Goal: Information Seeking & Learning: Learn about a topic

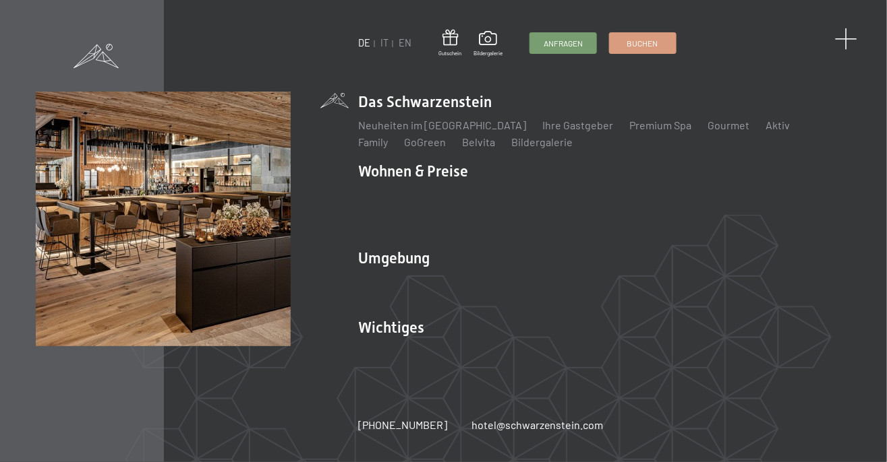
click at [844, 45] on span at bounding box center [846, 39] width 22 height 22
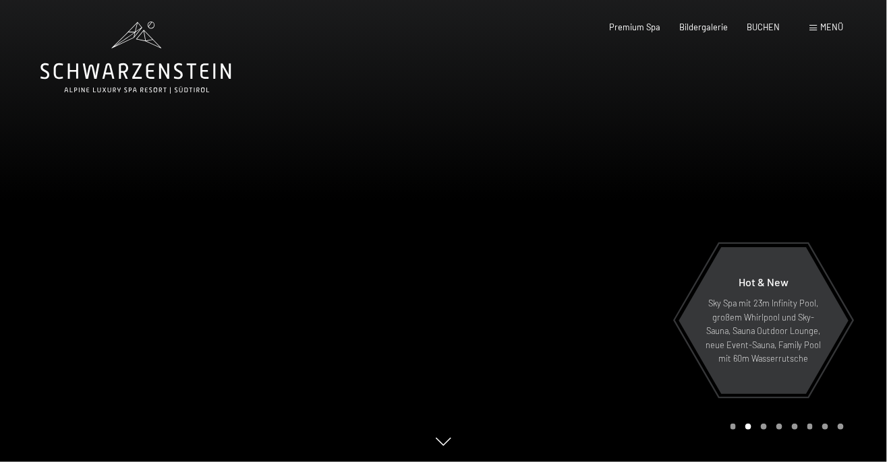
click at [763, 430] on div "Carousel Page 3" at bounding box center [763, 427] width 6 height 6
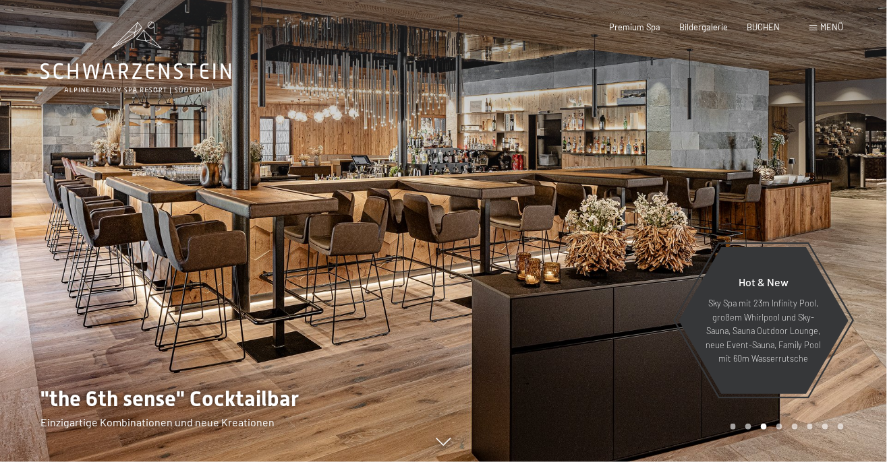
click at [781, 430] on div "Carousel Page 4" at bounding box center [779, 427] width 6 height 6
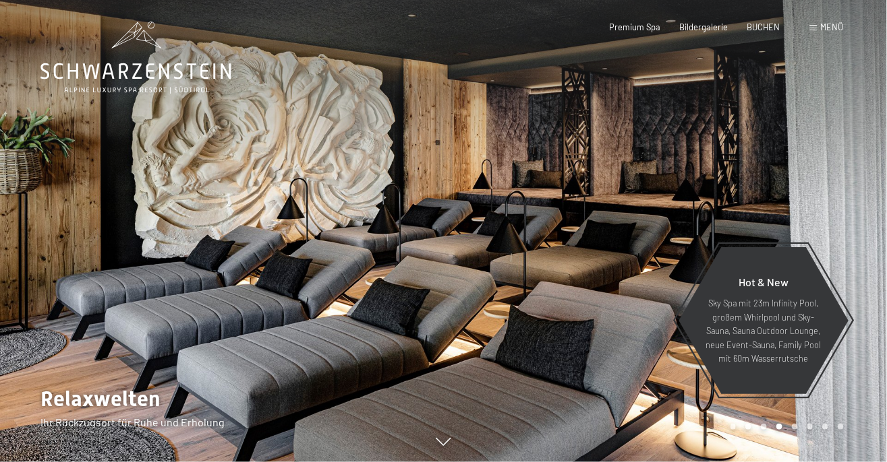
click at [795, 430] on div "Carousel Page 5" at bounding box center [794, 427] width 6 height 6
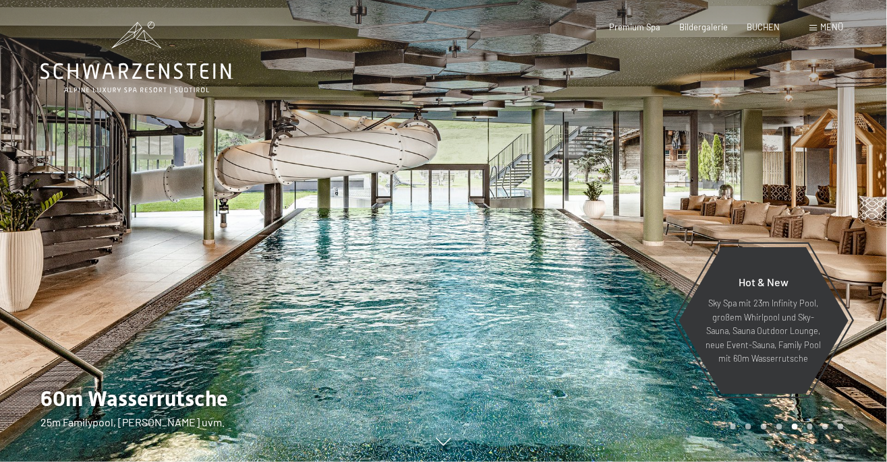
click at [808, 430] on div "Carousel Page 6" at bounding box center [810, 427] width 6 height 6
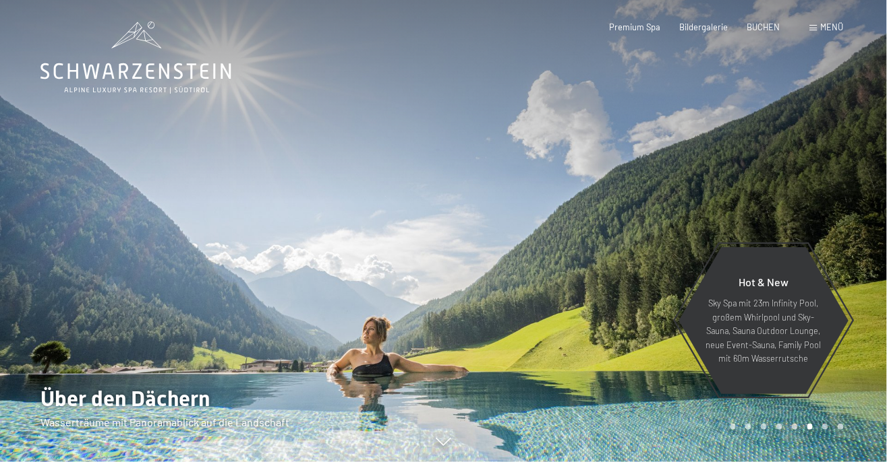
click at [826, 430] on div "Carousel Page 7" at bounding box center [825, 427] width 6 height 6
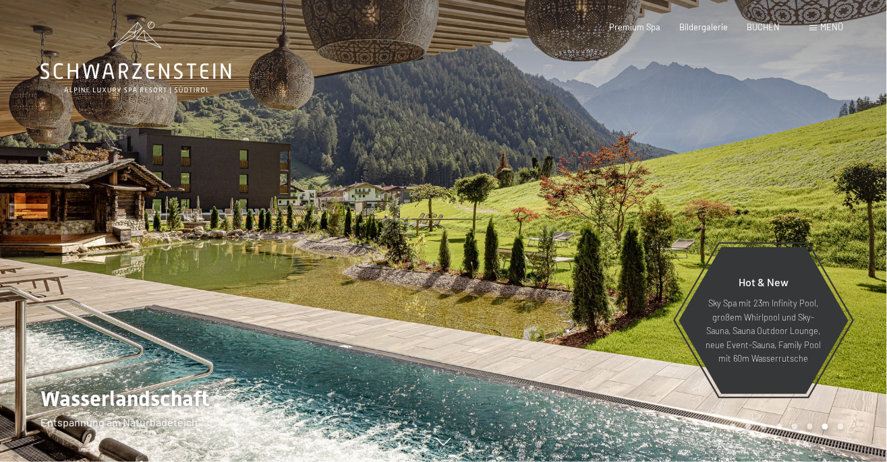
click at [843, 430] on div "Carousel Page 8" at bounding box center [840, 427] width 6 height 6
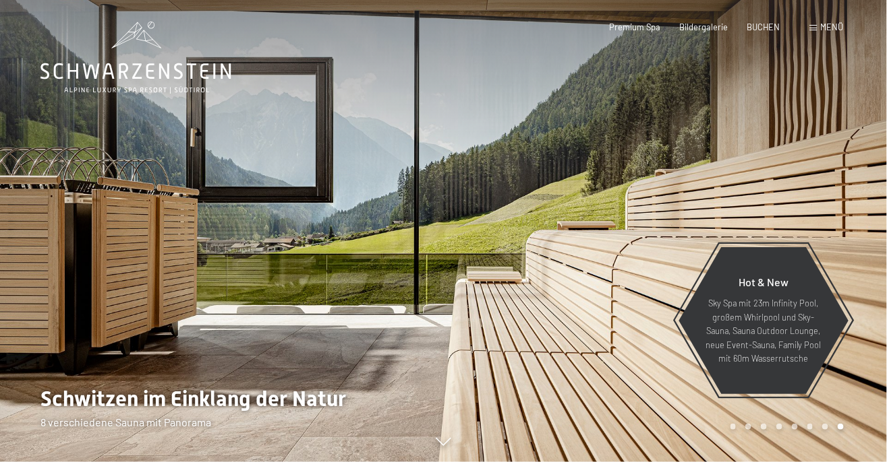
click at [730, 430] on div "Carousel Page 1" at bounding box center [733, 427] width 6 height 6
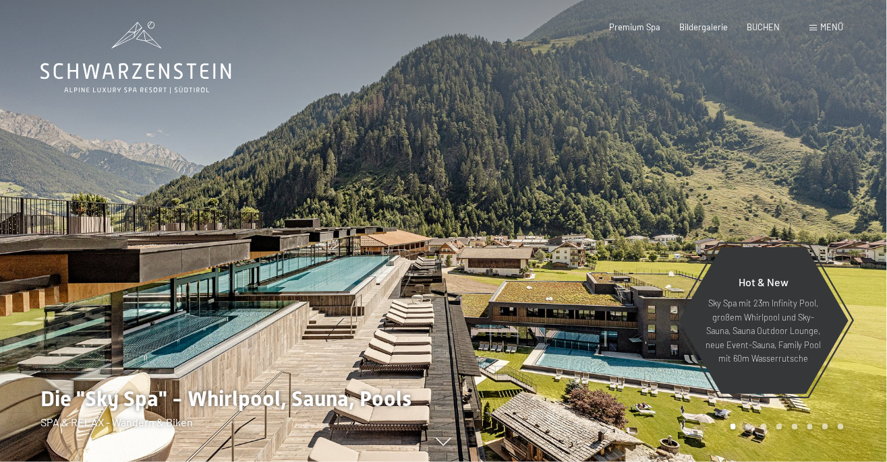
click at [752, 430] on div "Carousel Pagination" at bounding box center [784, 427] width 118 height 6
click at [758, 462] on div at bounding box center [666, 231] width 444 height 462
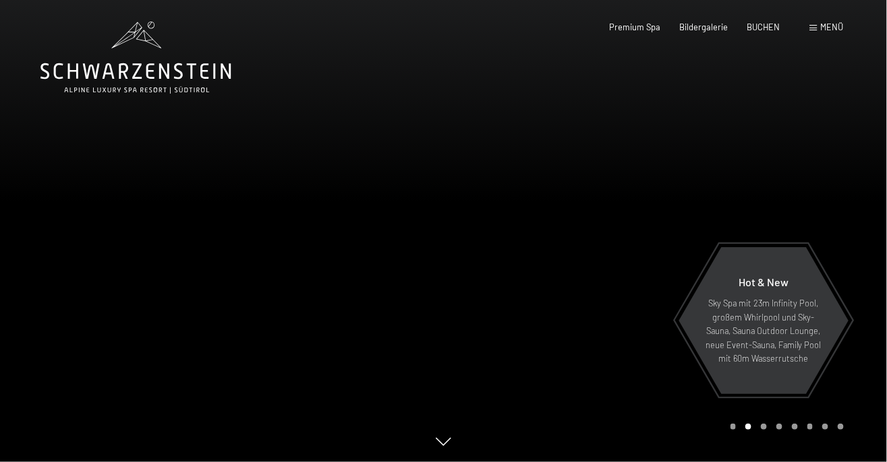
click at [765, 430] on div "Carousel Page 3" at bounding box center [763, 427] width 6 height 6
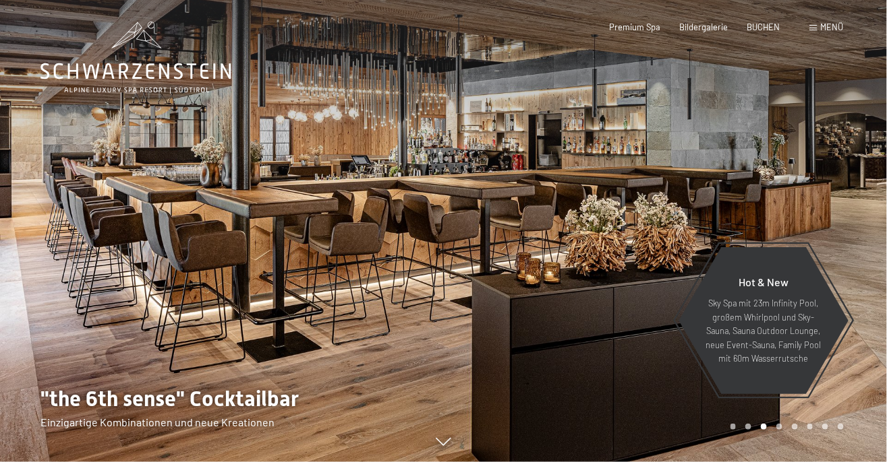
click at [833, 32] on span "Menü" at bounding box center [831, 27] width 23 height 11
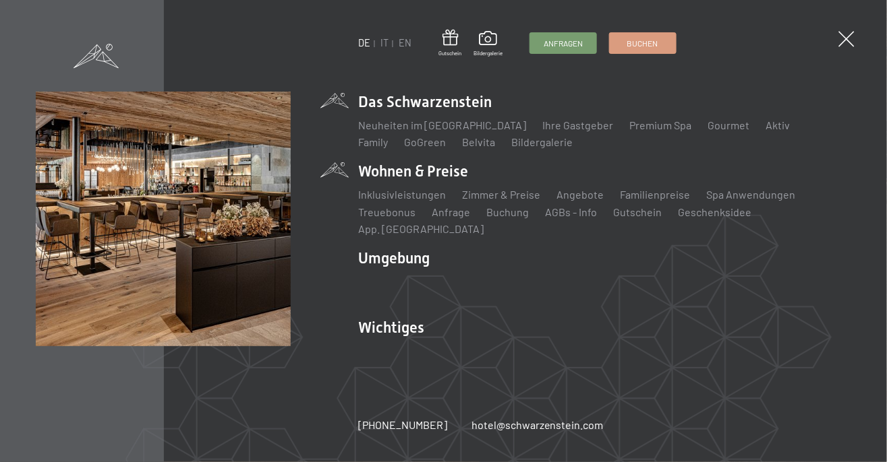
click at [440, 216] on li "Wohnen & Preise Inklusivleistungen Zimmer & Preise Liste Angebote Liste Familie…" at bounding box center [605, 199] width 493 height 76
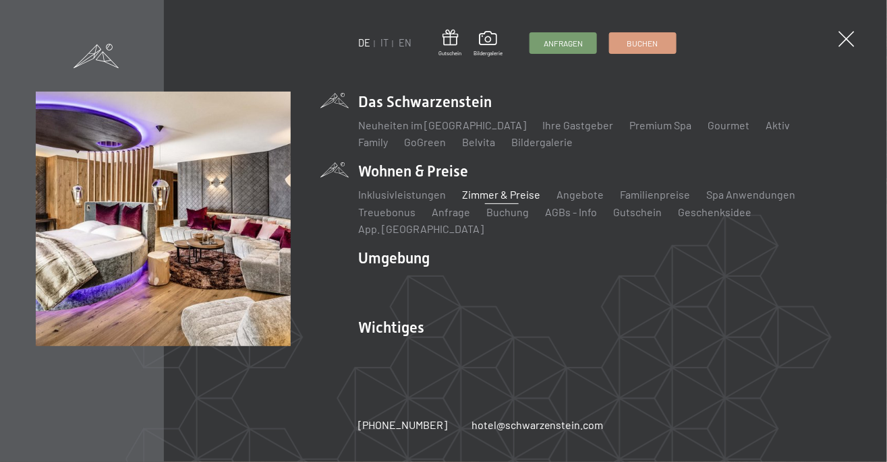
click at [520, 201] on link "Zimmer & Preise" at bounding box center [501, 194] width 78 height 13
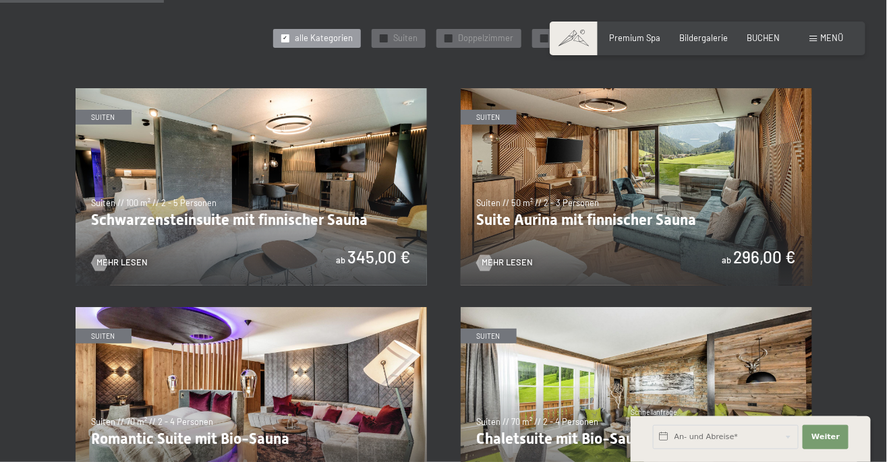
scroll to position [630, 0]
click at [325, 178] on img at bounding box center [251, 187] width 351 height 198
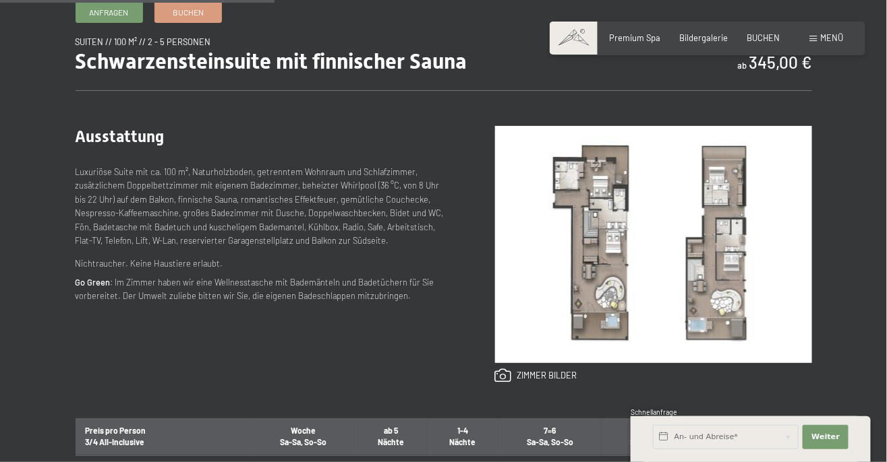
scroll to position [455, 0]
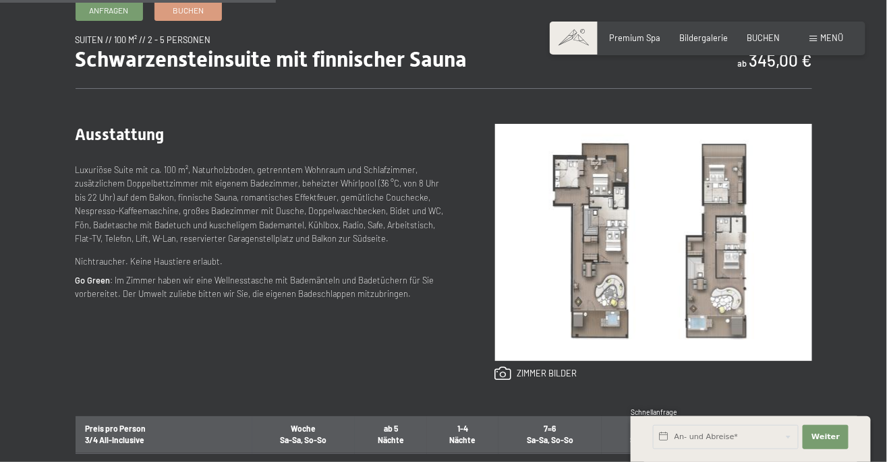
click at [700, 261] on img at bounding box center [653, 242] width 317 height 237
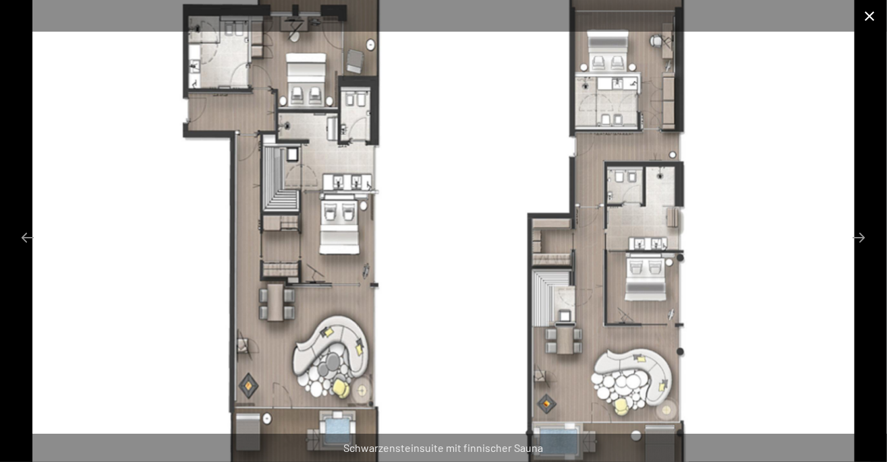
click at [872, 20] on button "Close gallery" at bounding box center [870, 16] width 34 height 32
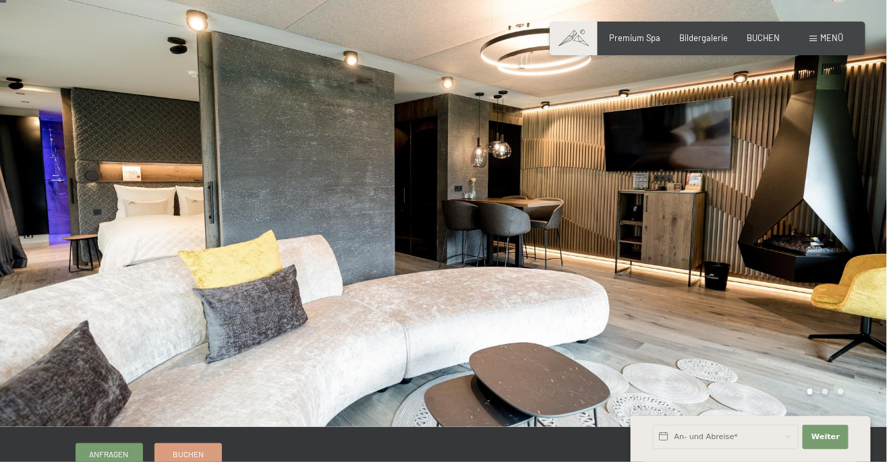
scroll to position [22, 0]
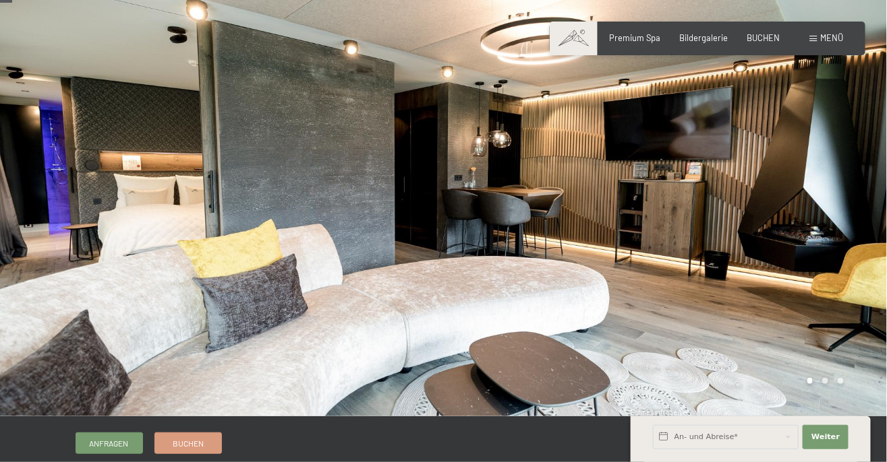
click at [624, 254] on div at bounding box center [666, 197] width 444 height 438
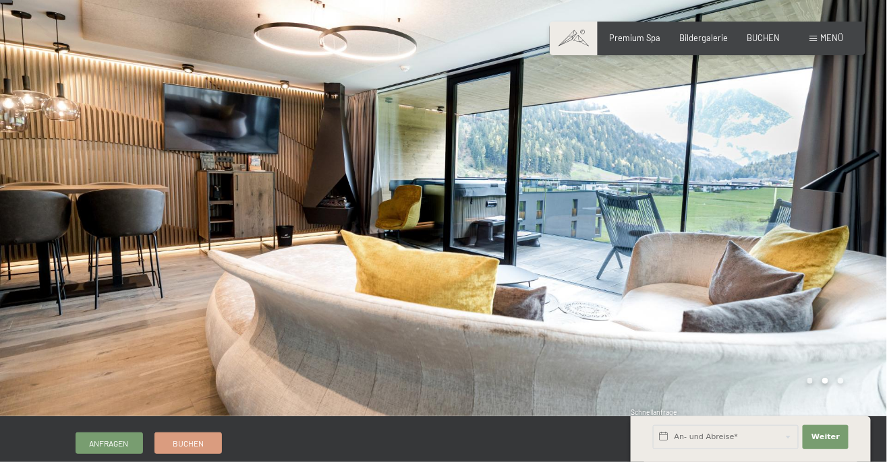
click at [600, 249] on div at bounding box center [666, 197] width 444 height 438
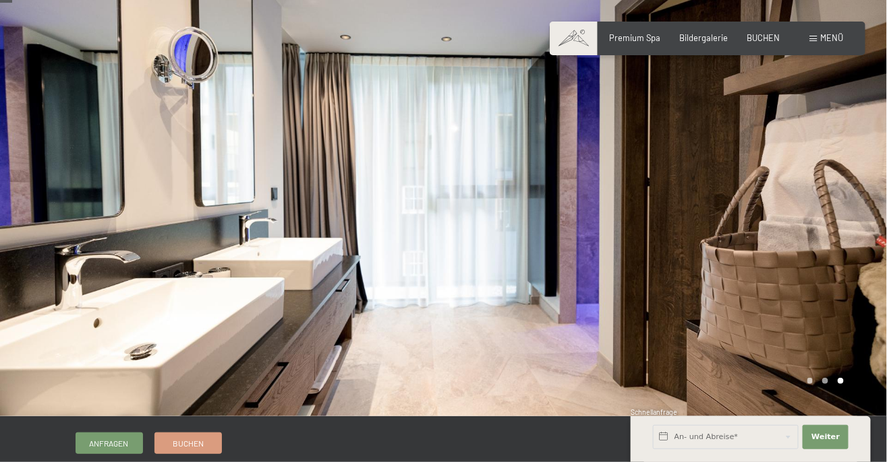
click at [666, 233] on div at bounding box center [666, 197] width 444 height 438
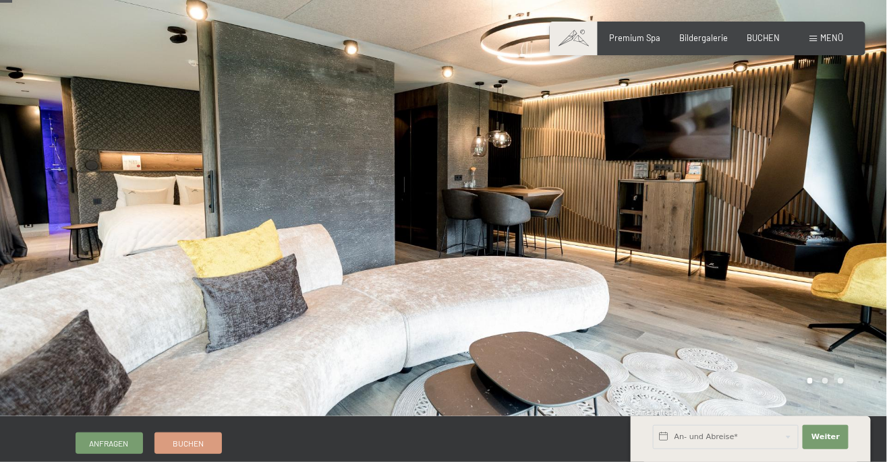
click at [827, 375] on div at bounding box center [666, 197] width 444 height 438
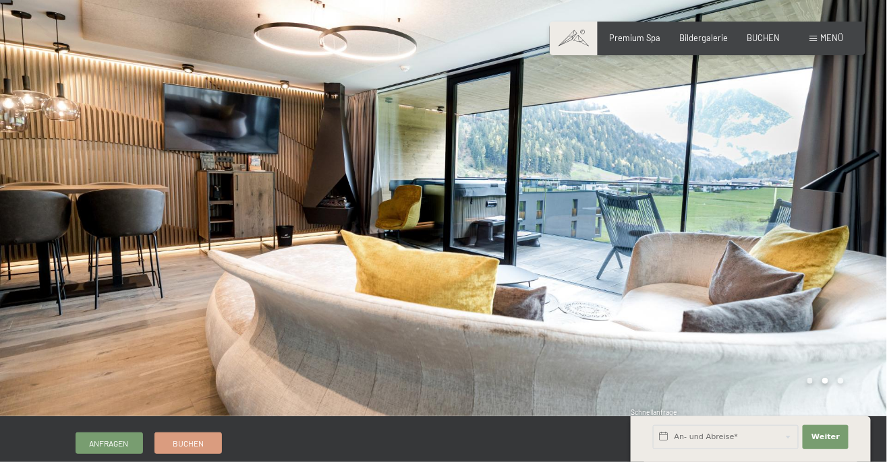
scroll to position [0, 0]
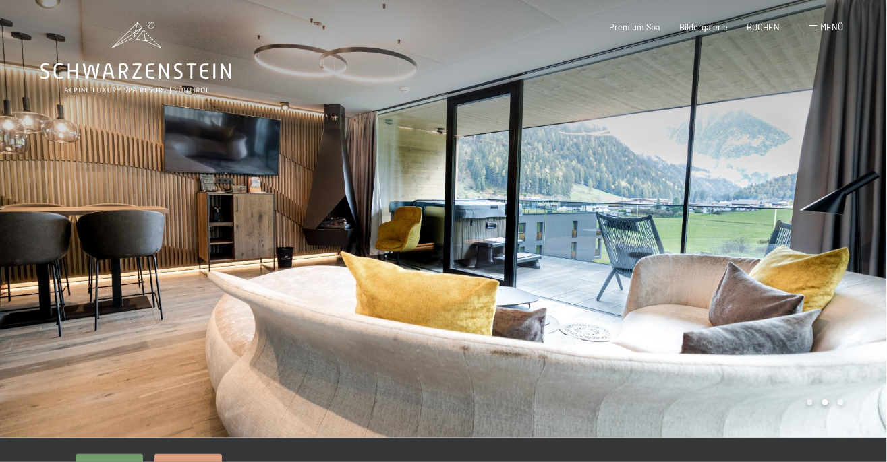
click at [842, 398] on div at bounding box center [666, 219] width 444 height 438
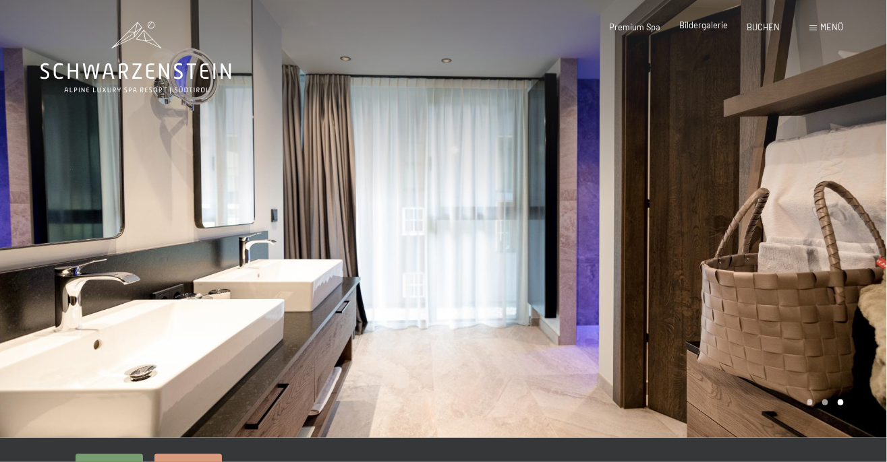
click at [708, 26] on span "Bildergalerie" at bounding box center [704, 25] width 49 height 11
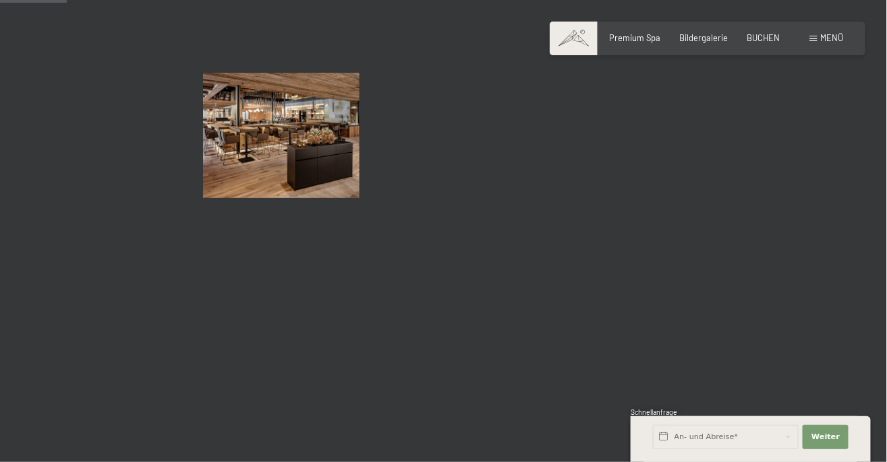
scroll to position [938, 0]
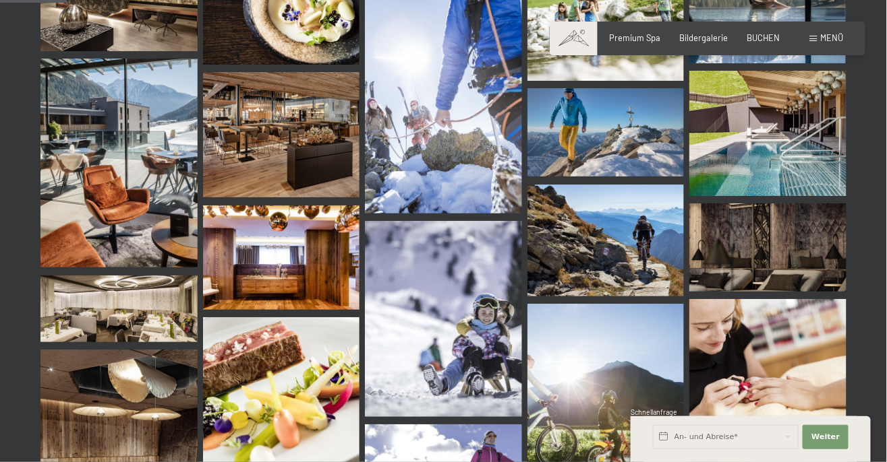
click at [246, 280] on img at bounding box center [281, 258] width 157 height 104
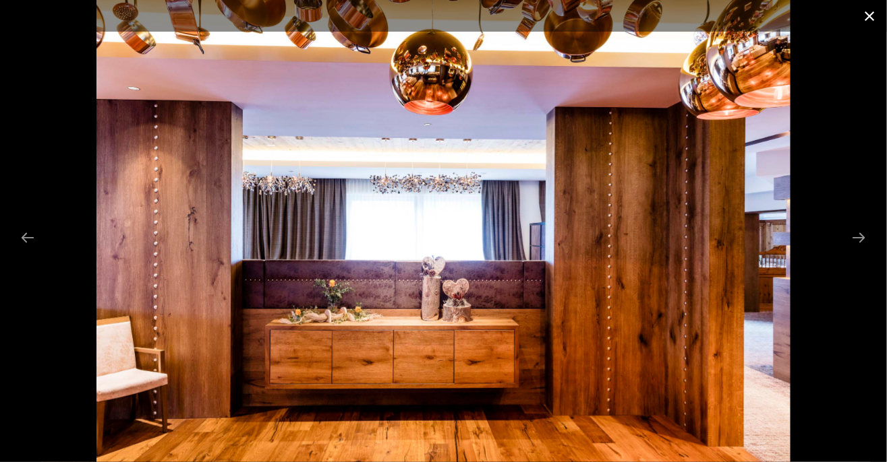
click at [871, 22] on button "Close gallery" at bounding box center [870, 16] width 34 height 32
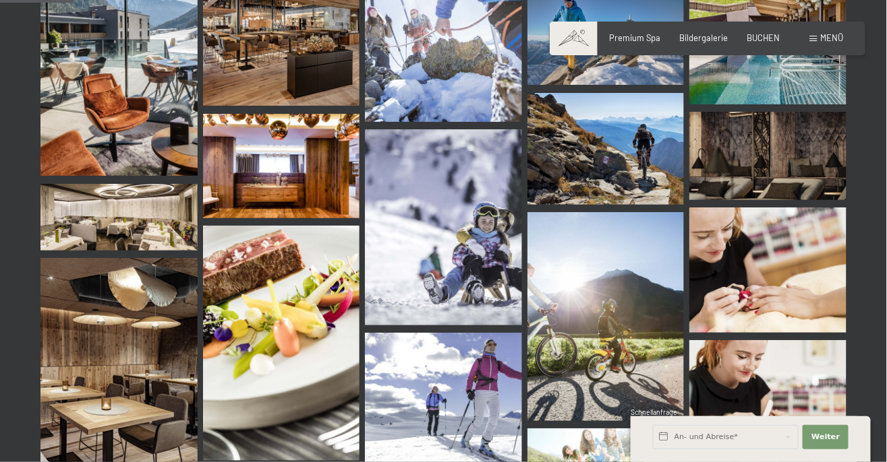
scroll to position [1038, 0]
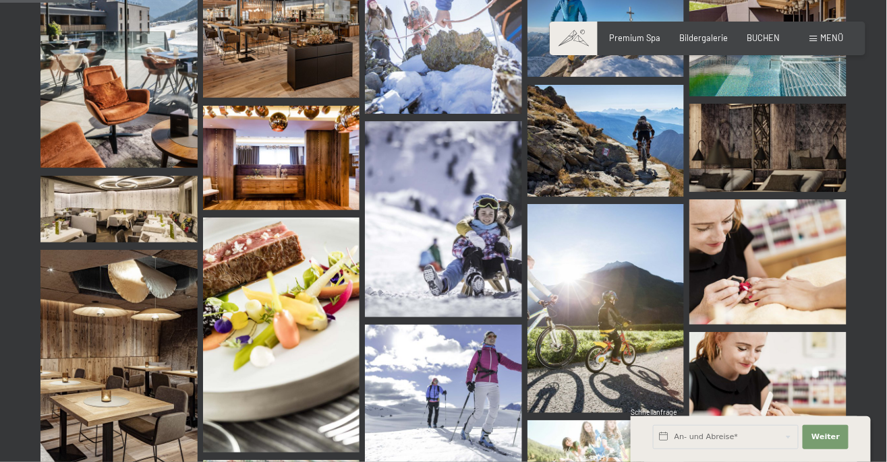
click at [111, 390] on img at bounding box center [118, 360] width 157 height 220
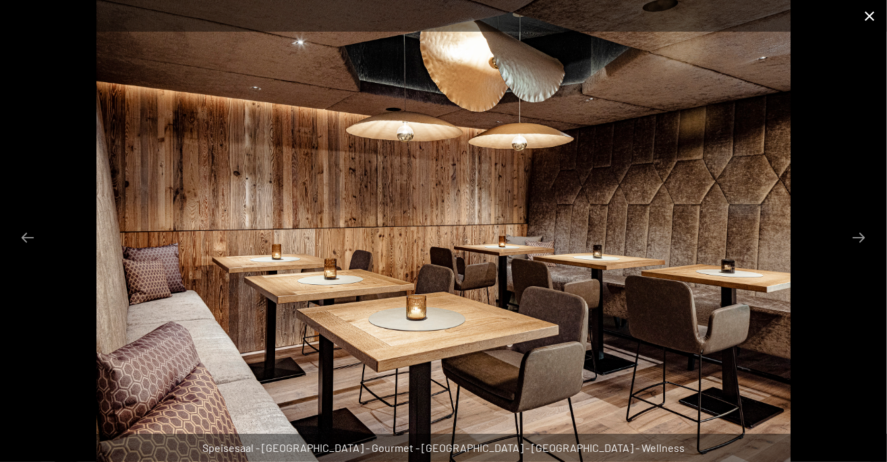
click at [873, 18] on button "Close gallery" at bounding box center [870, 16] width 34 height 32
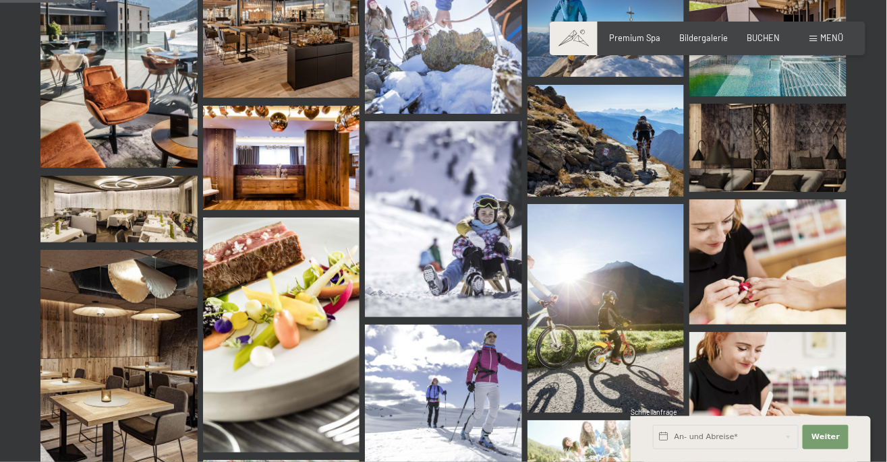
click at [877, 18] on button "Close gallery" at bounding box center [870, 16] width 34 height 32
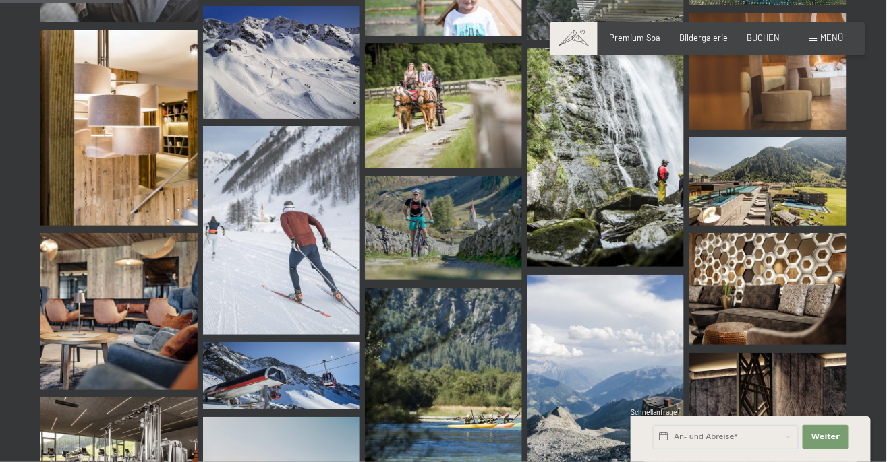
scroll to position [1733, 0]
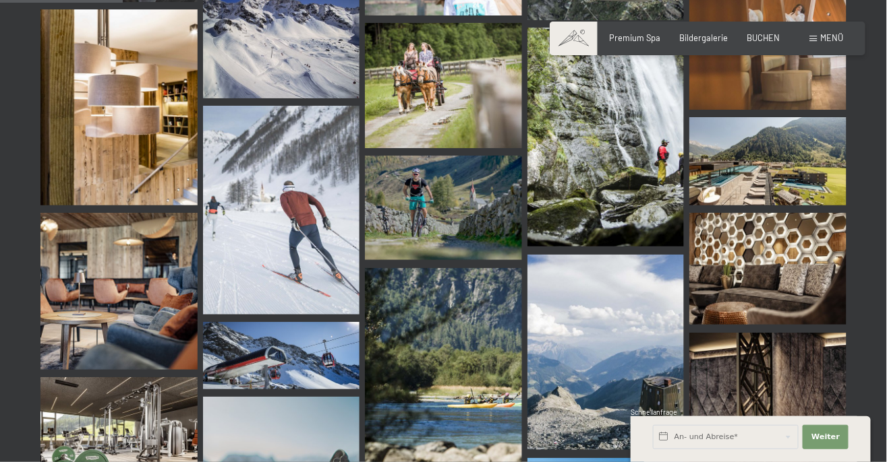
click at [126, 175] on img at bounding box center [118, 107] width 157 height 196
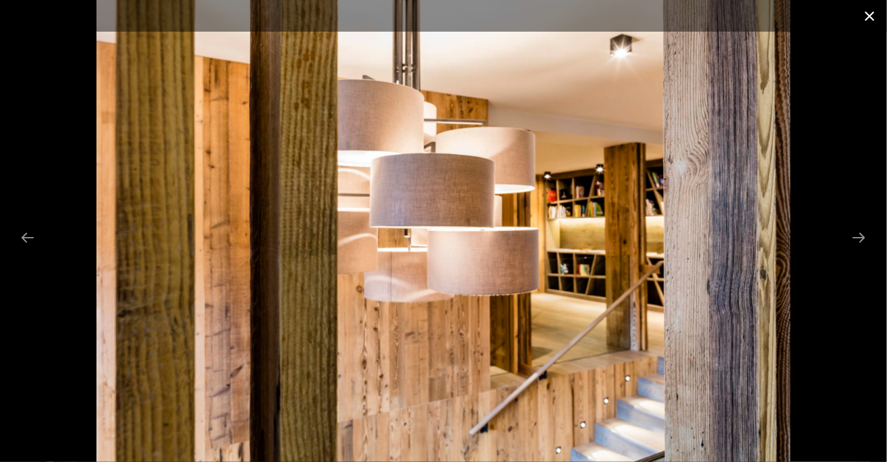
click at [868, 26] on button "Close gallery" at bounding box center [870, 16] width 34 height 32
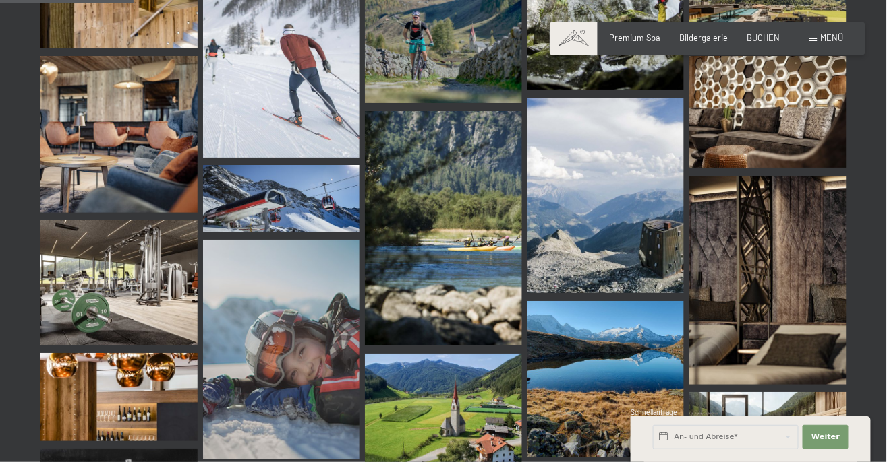
scroll to position [1893, 0]
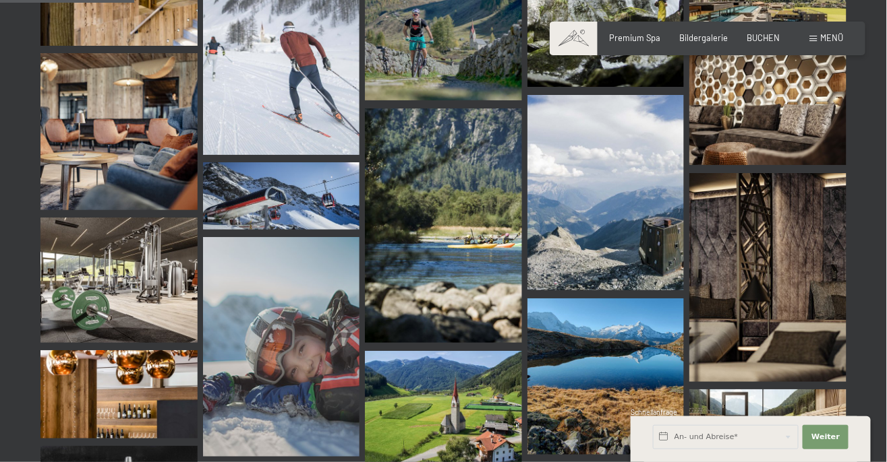
click at [122, 291] on img at bounding box center [118, 280] width 157 height 125
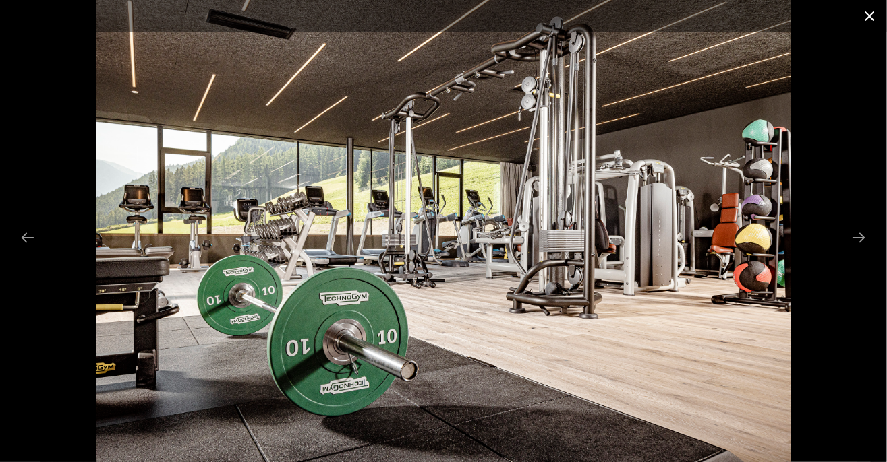
click at [869, 18] on button "Close gallery" at bounding box center [870, 16] width 34 height 32
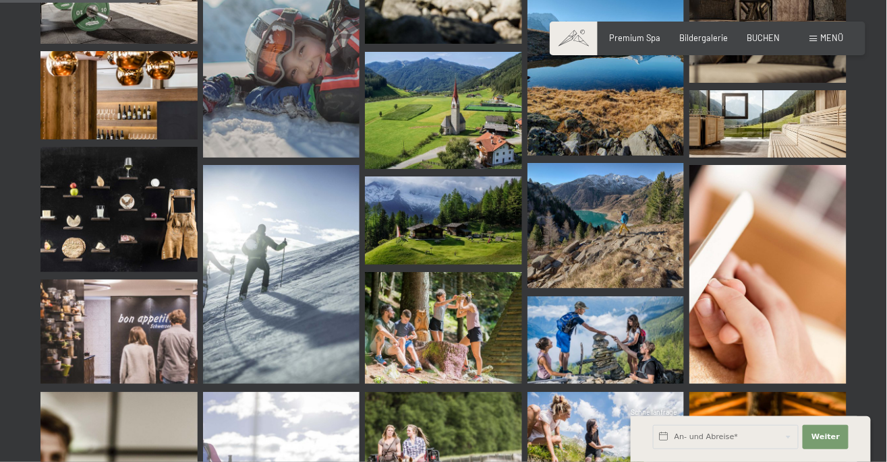
scroll to position [2193, 0]
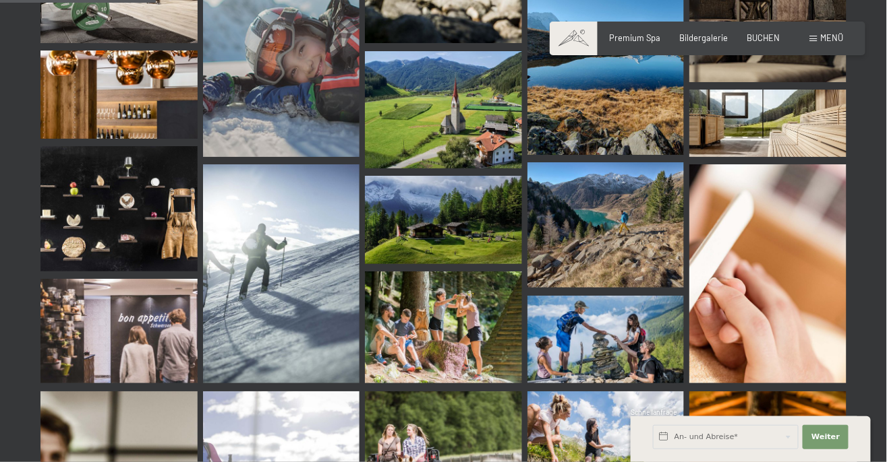
click at [115, 332] on img at bounding box center [118, 331] width 157 height 104
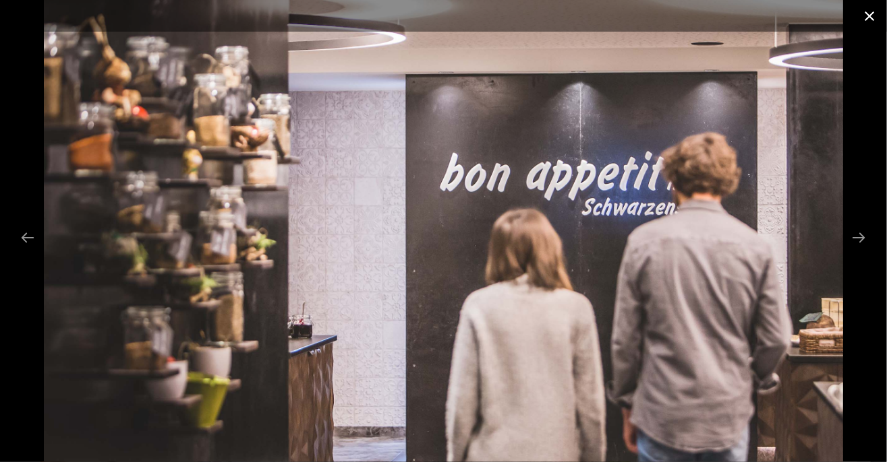
click at [862, 19] on button "Close gallery" at bounding box center [870, 16] width 34 height 32
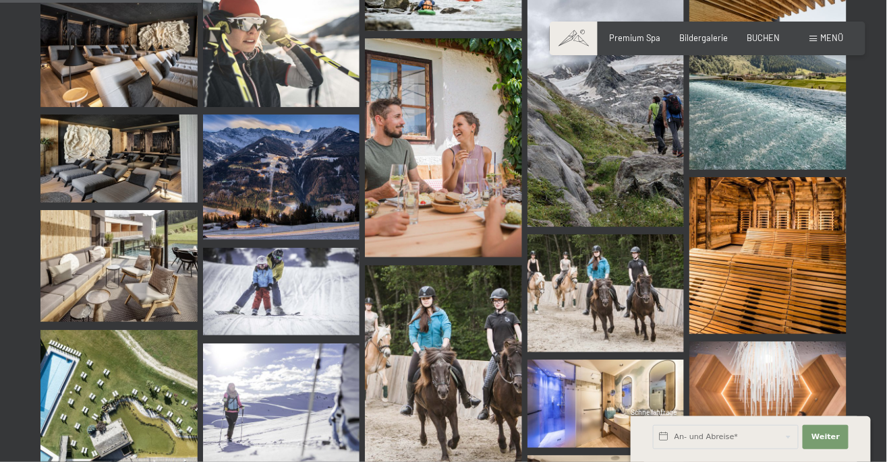
scroll to position [2837, 0]
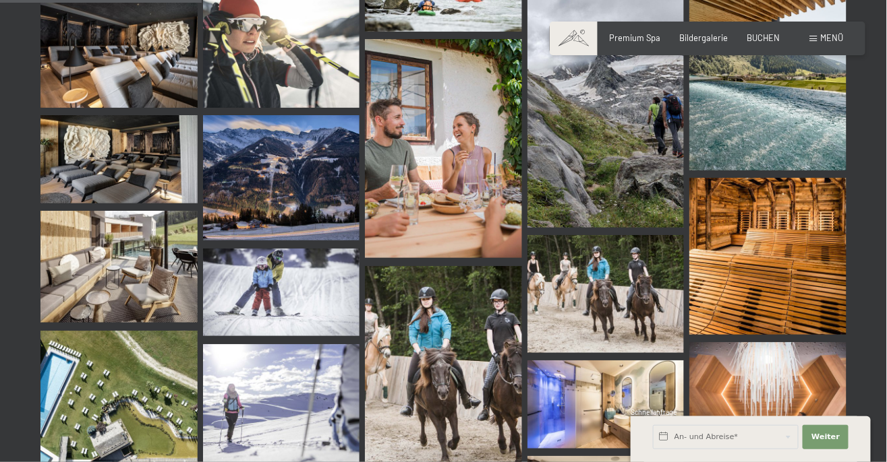
click at [113, 276] on img at bounding box center [118, 267] width 157 height 112
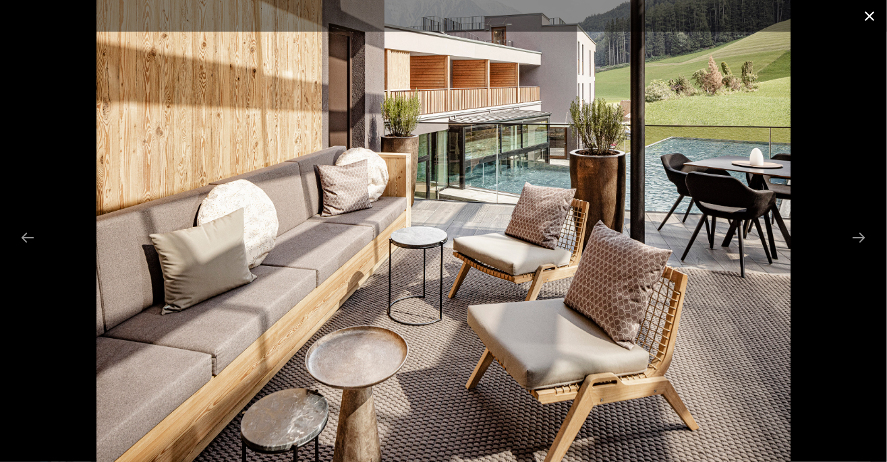
click at [868, 24] on button "Close gallery" at bounding box center [870, 16] width 34 height 32
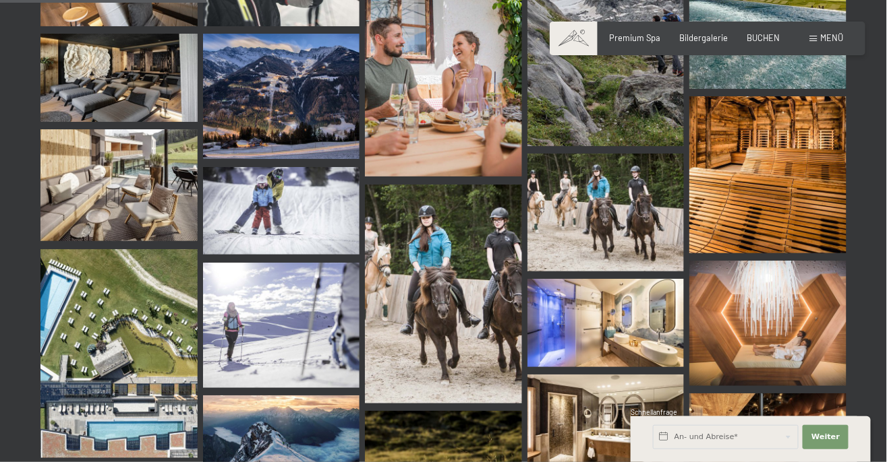
scroll to position [2931, 0]
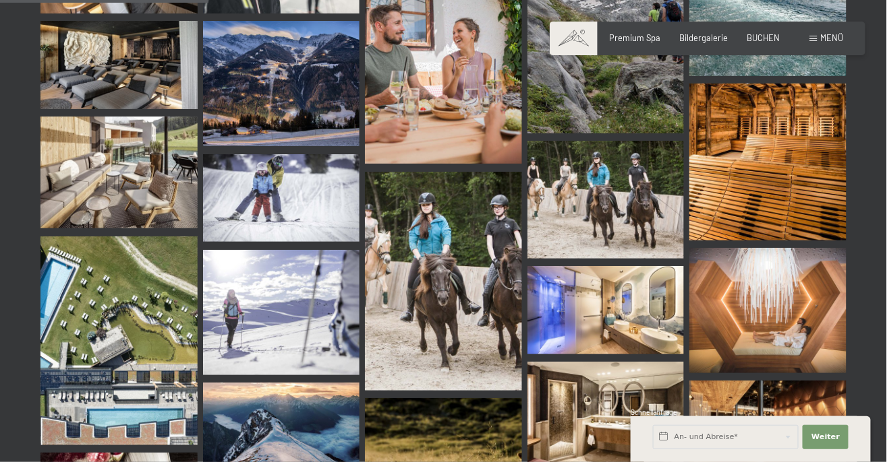
click at [605, 313] on img at bounding box center [605, 310] width 157 height 88
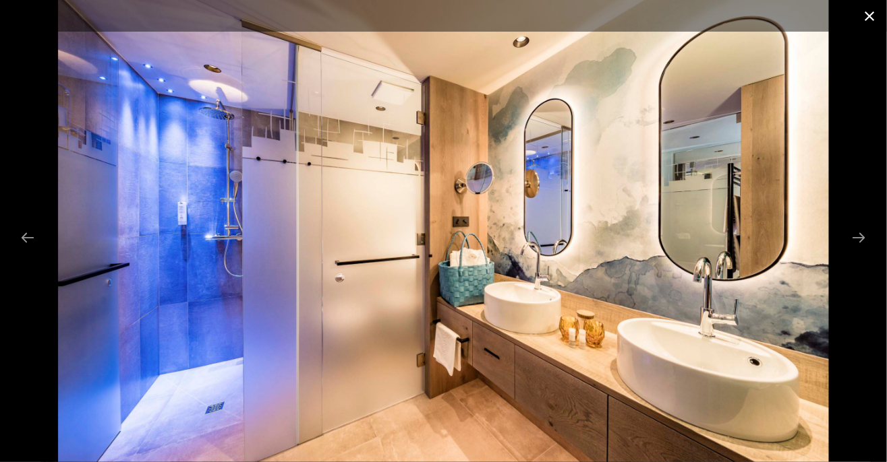
click at [864, 18] on button "Close gallery" at bounding box center [870, 16] width 34 height 32
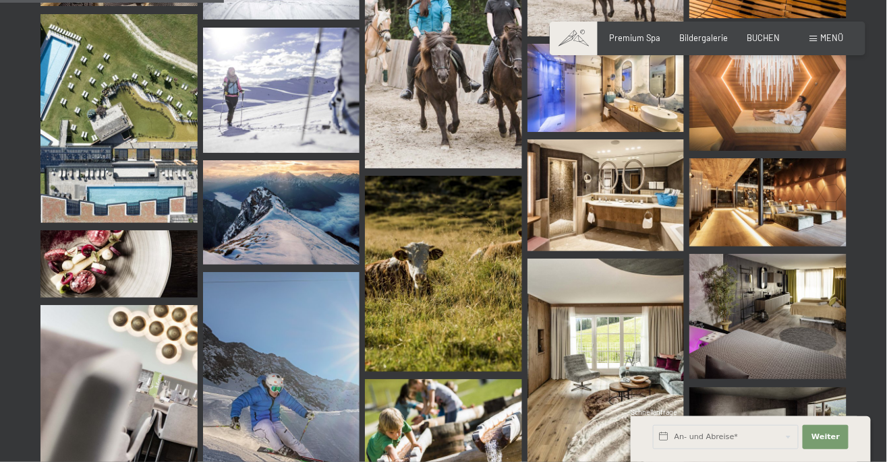
scroll to position [3156, 0]
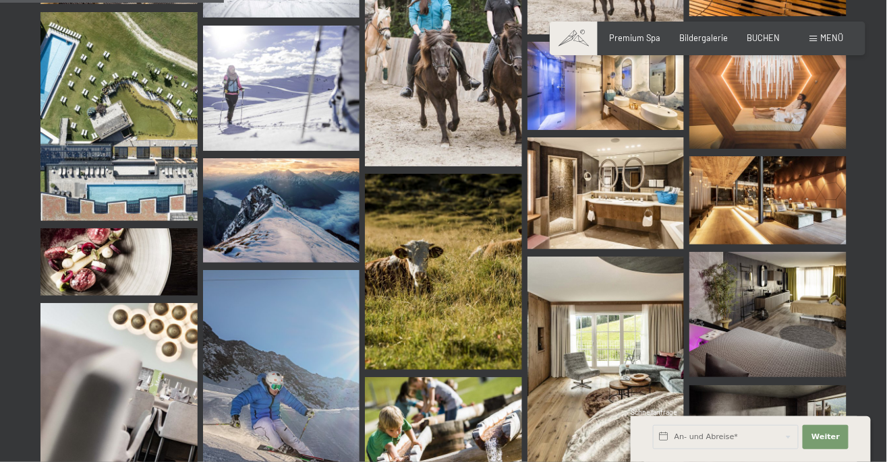
click at [631, 417] on img at bounding box center [605, 361] width 157 height 209
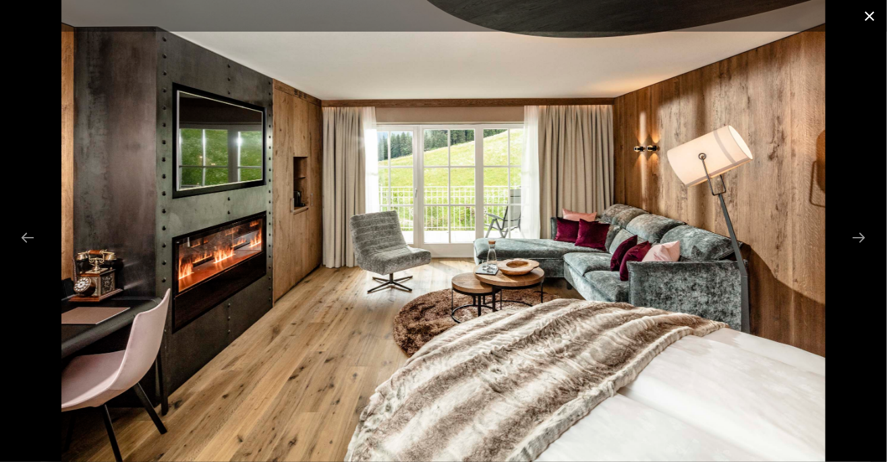
click at [880, 24] on button "Close gallery" at bounding box center [870, 16] width 34 height 32
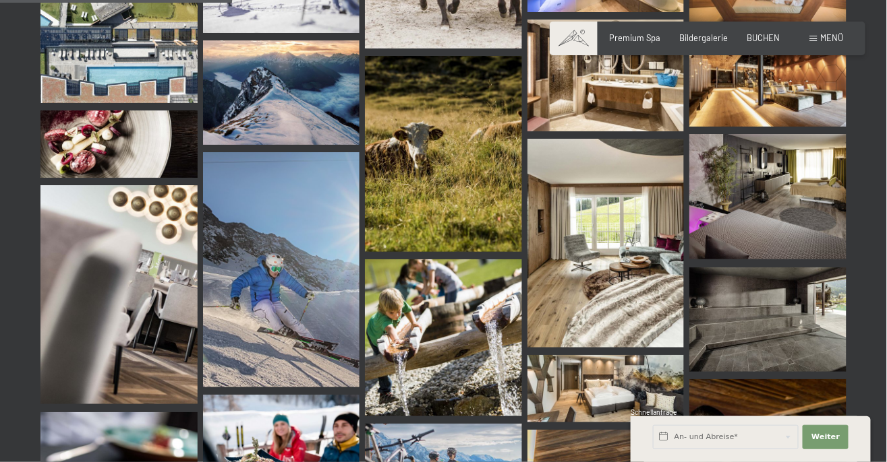
scroll to position [3273, 0]
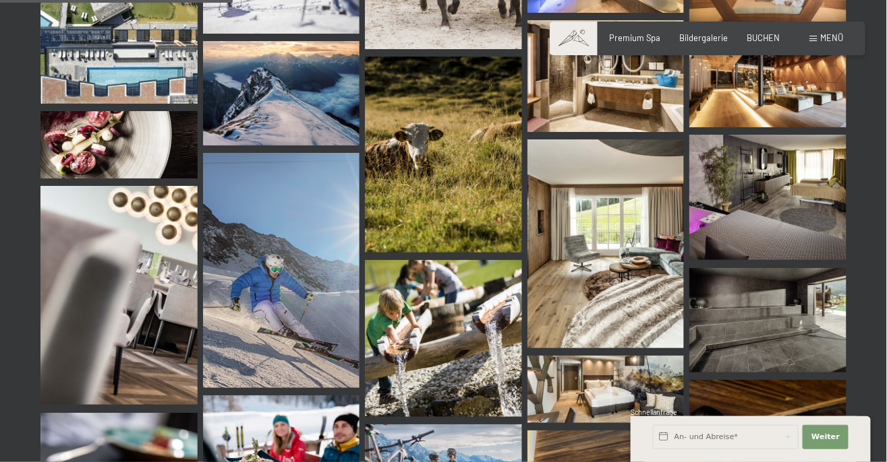
click at [744, 336] on img at bounding box center [767, 320] width 157 height 104
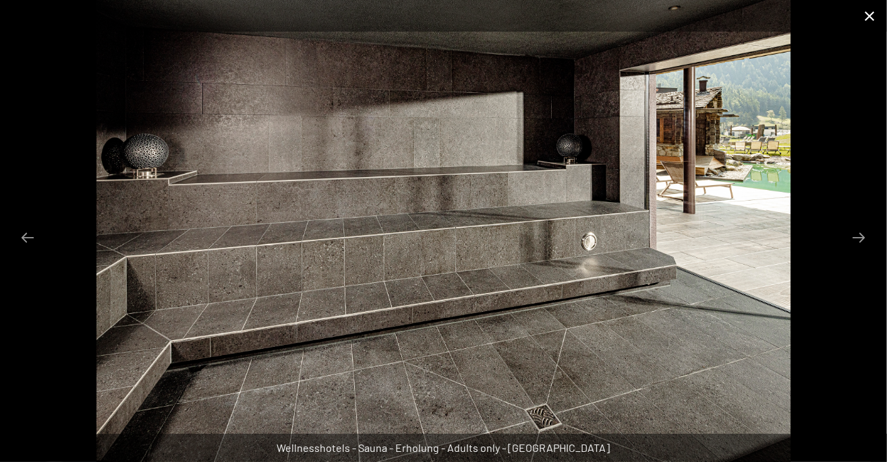
click at [862, 19] on button "Close gallery" at bounding box center [870, 16] width 34 height 32
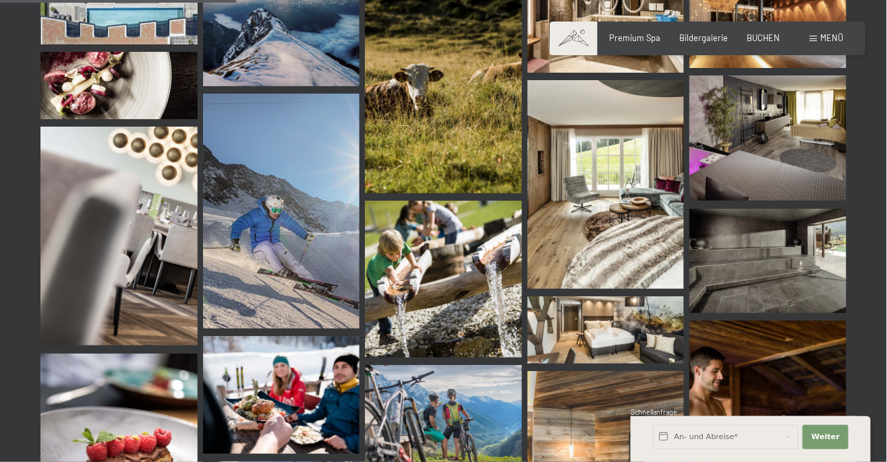
scroll to position [3334, 0]
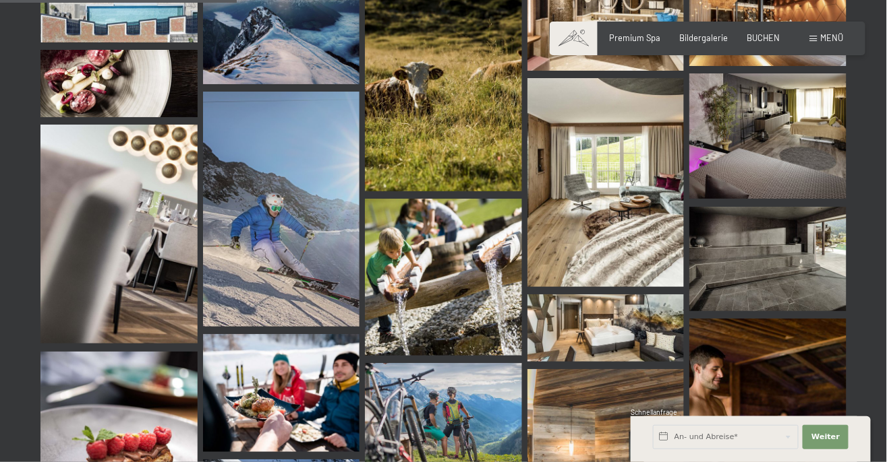
click at [618, 333] on img at bounding box center [605, 328] width 157 height 67
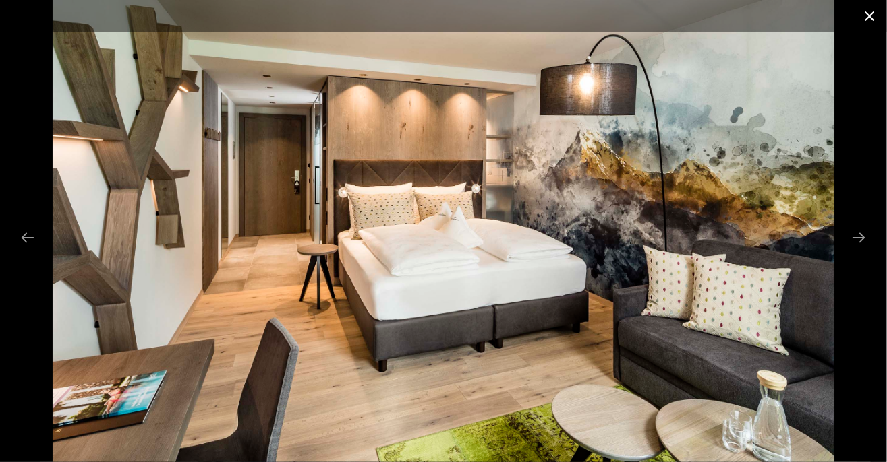
click at [868, 10] on button "Close gallery" at bounding box center [870, 16] width 34 height 32
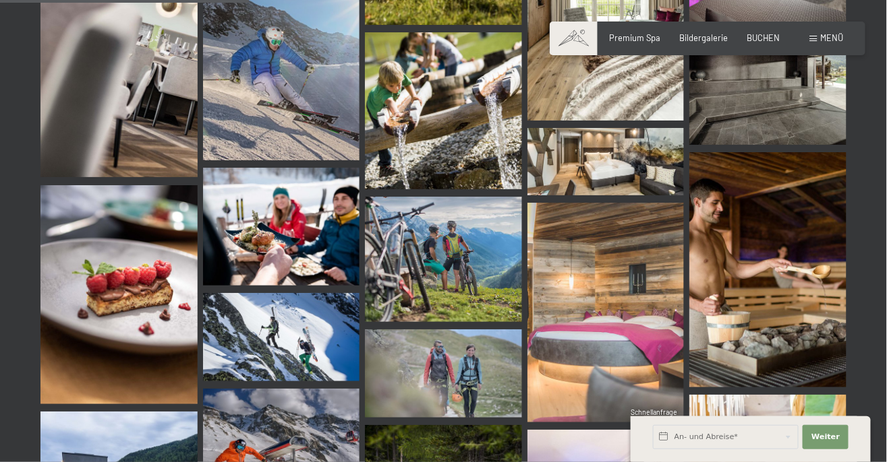
scroll to position [3500, 0]
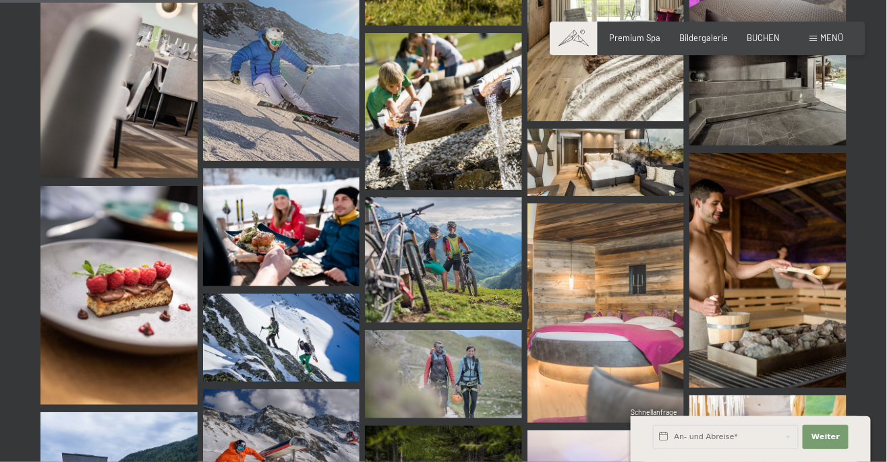
click at [613, 347] on img at bounding box center [605, 314] width 157 height 220
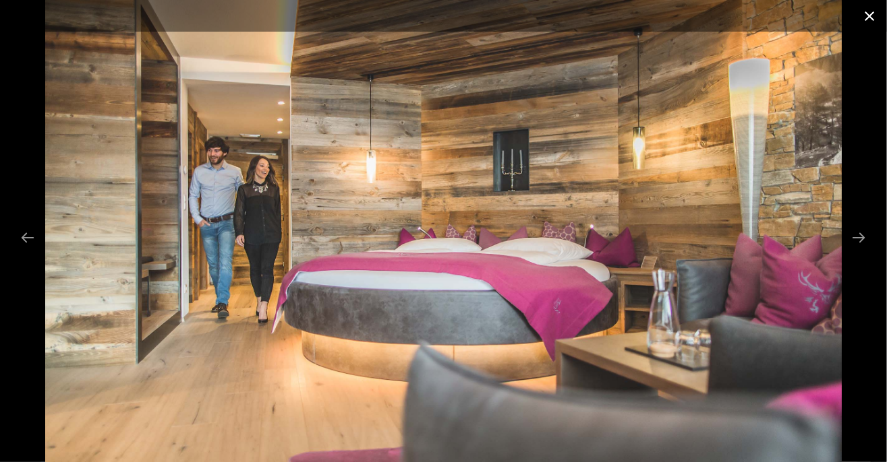
click at [873, 23] on button "Close gallery" at bounding box center [870, 16] width 34 height 32
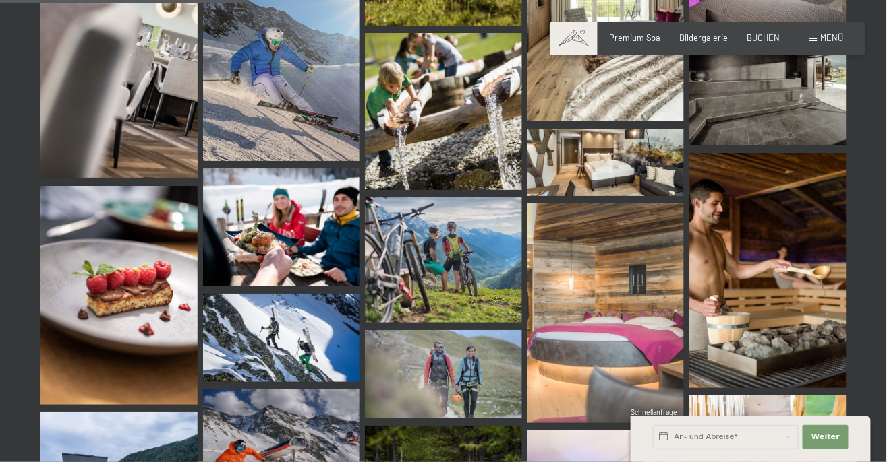
click at [610, 326] on img at bounding box center [605, 314] width 157 height 220
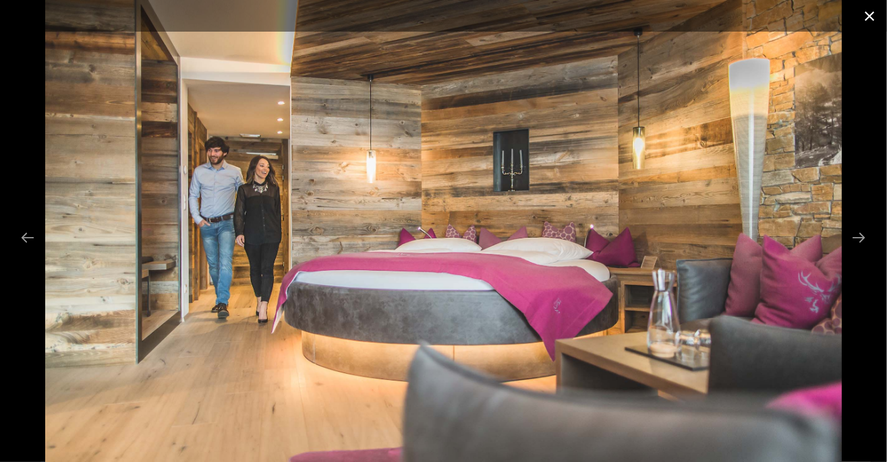
click at [877, 14] on button "Close gallery" at bounding box center [870, 16] width 34 height 32
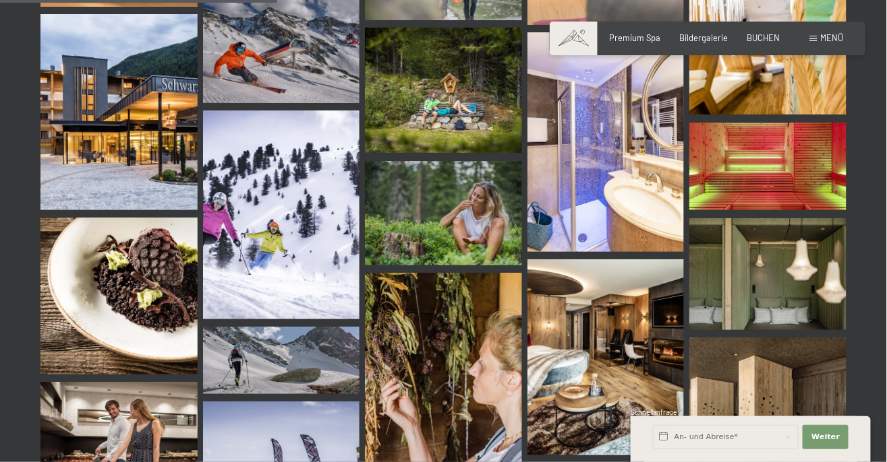
scroll to position [3903, 0]
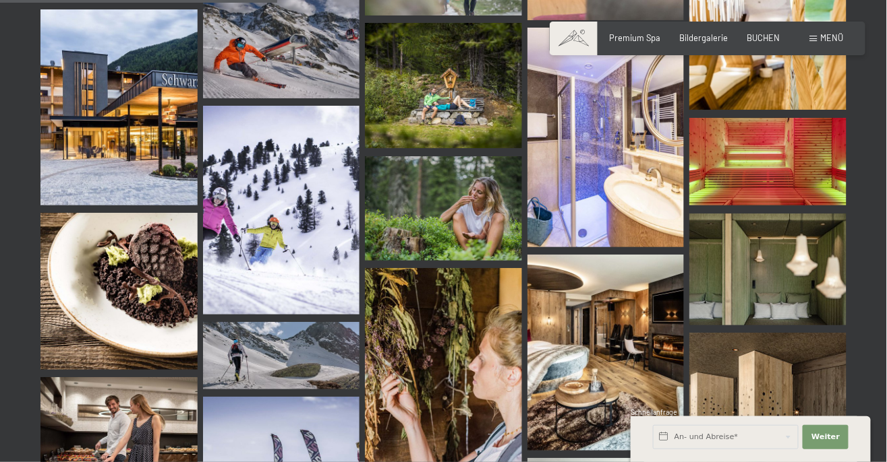
click at [782, 167] on img at bounding box center [767, 162] width 157 height 88
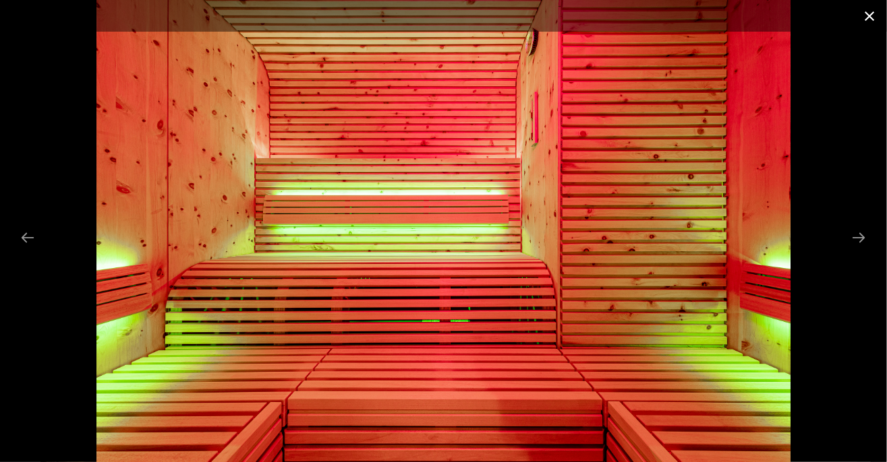
click at [874, 20] on button "Close gallery" at bounding box center [870, 16] width 34 height 32
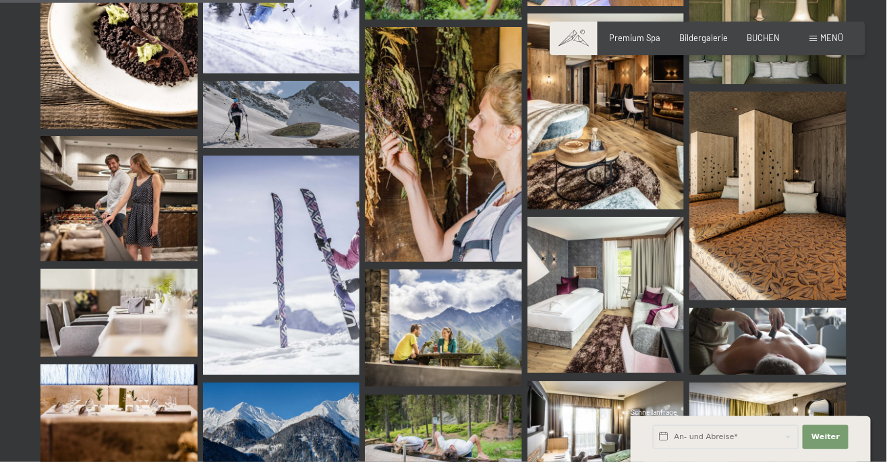
scroll to position [4144, 0]
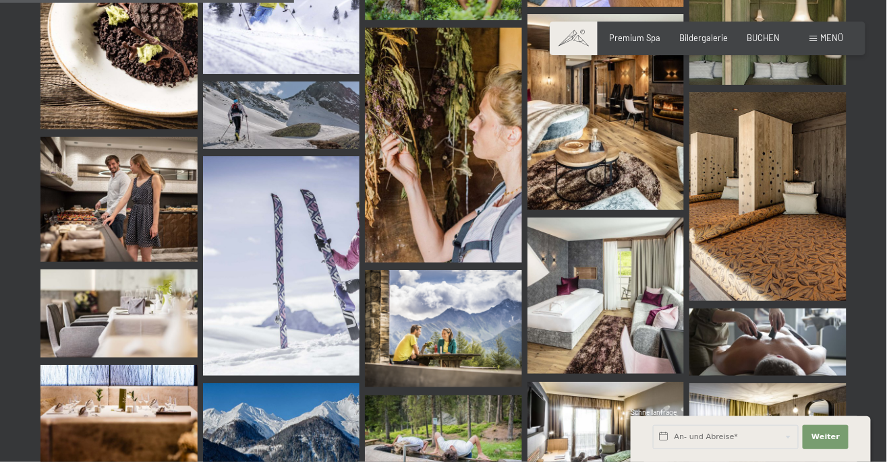
click at [607, 295] on img at bounding box center [605, 296] width 157 height 157
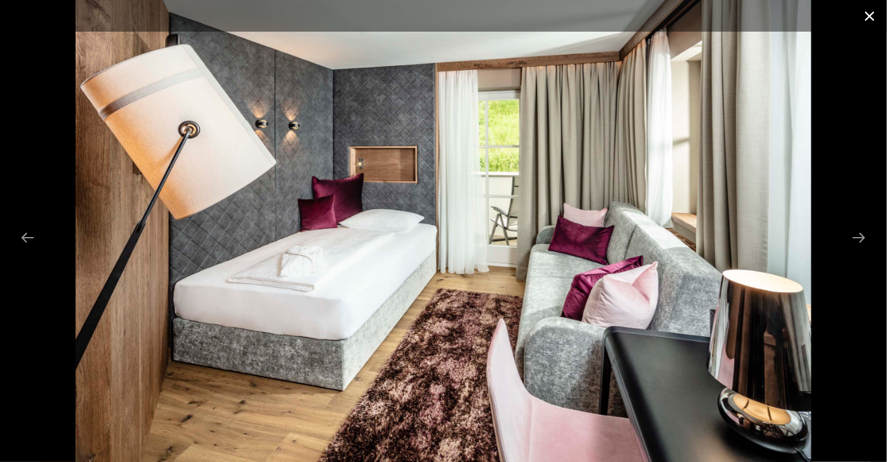
click at [876, 20] on button "Close gallery" at bounding box center [870, 16] width 34 height 32
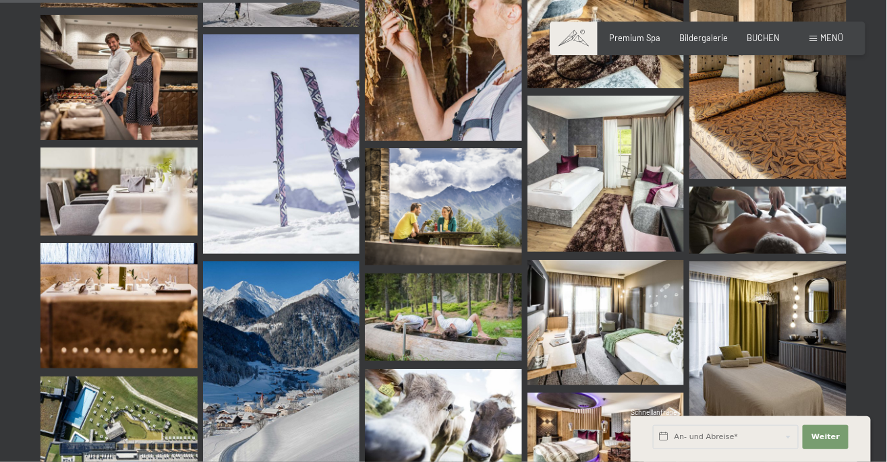
scroll to position [4269, 0]
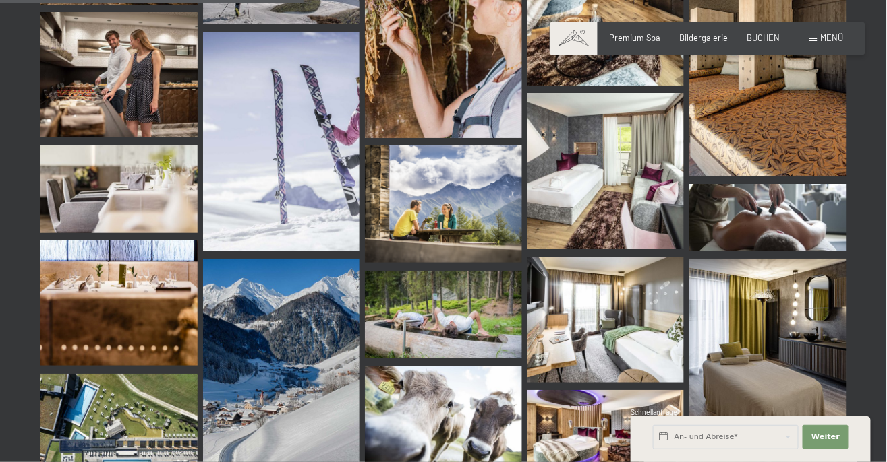
click at [782, 416] on img at bounding box center [767, 369] width 157 height 220
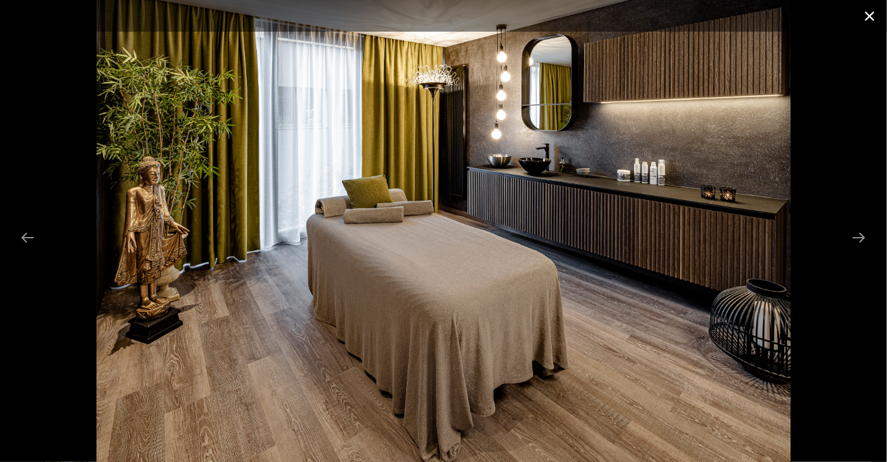
click at [871, 20] on button "Close gallery" at bounding box center [870, 16] width 34 height 32
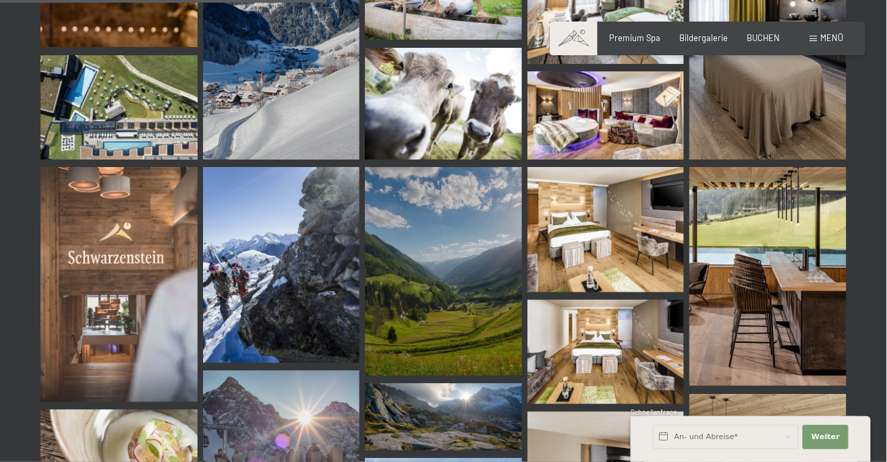
scroll to position [4588, 0]
click at [618, 369] on img at bounding box center [605, 352] width 157 height 104
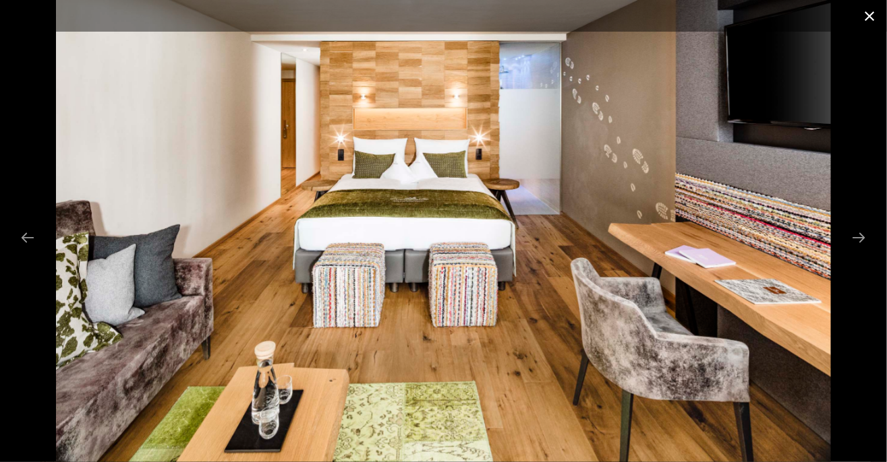
click at [871, 20] on button "Close gallery" at bounding box center [870, 16] width 34 height 32
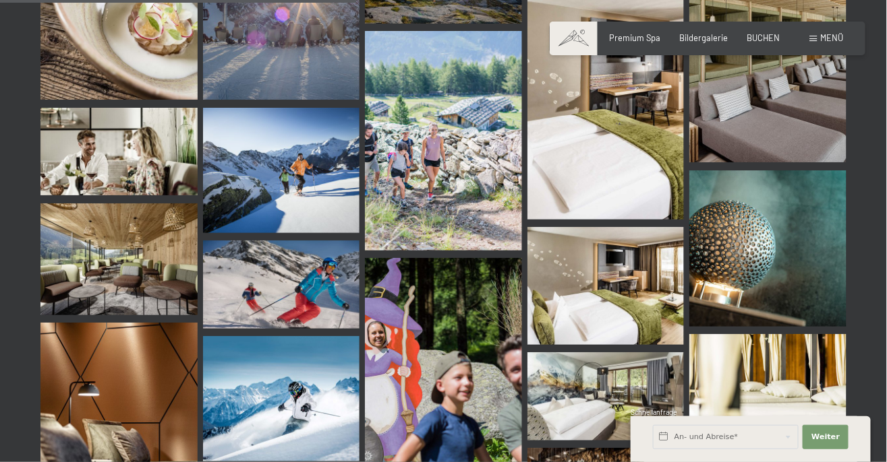
scroll to position [5023, 0]
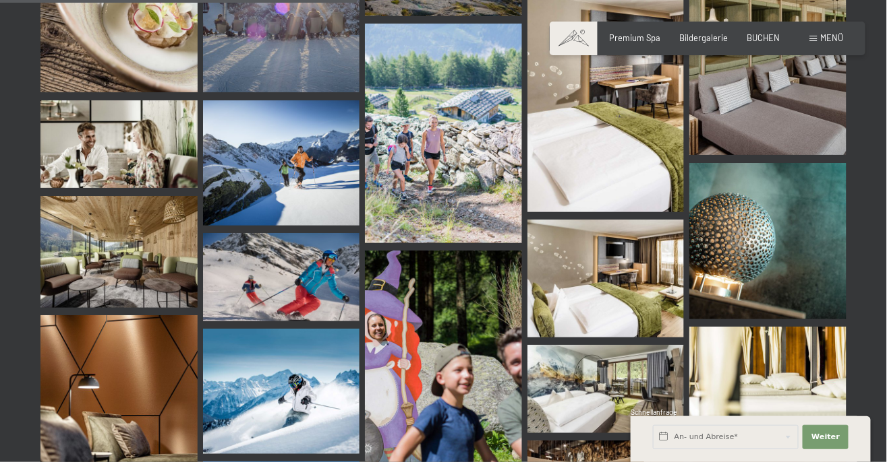
click at [762, 279] on img at bounding box center [767, 241] width 157 height 157
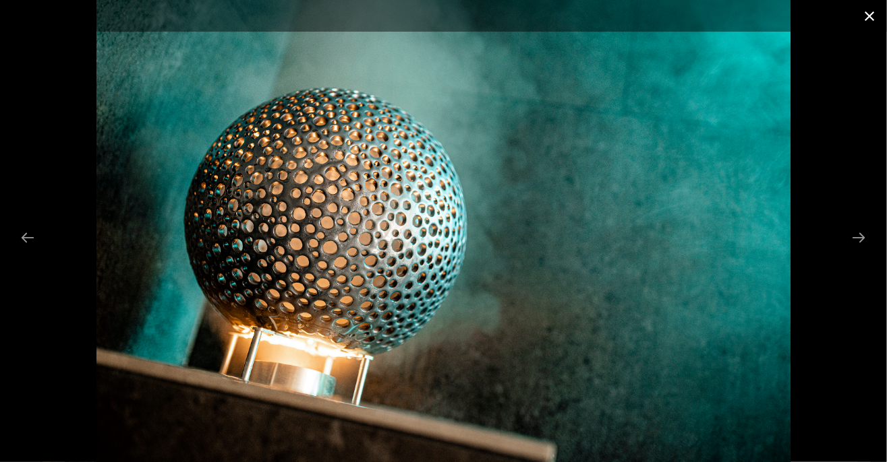
click at [876, 24] on button "Close gallery" at bounding box center [870, 16] width 34 height 32
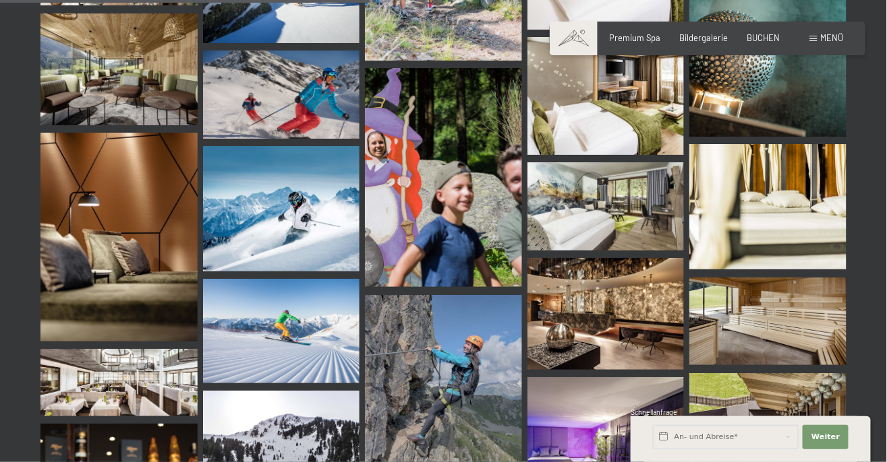
scroll to position [5205, 0]
click at [610, 326] on img at bounding box center [605, 314] width 157 height 112
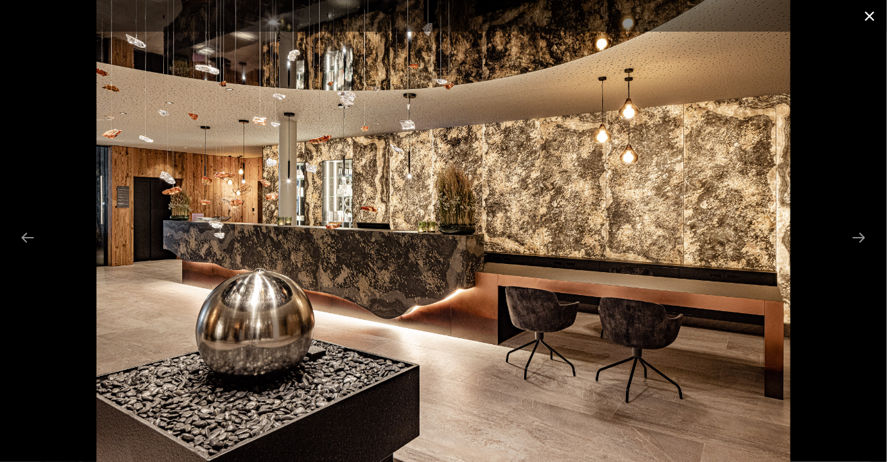
click at [872, 19] on button "Close gallery" at bounding box center [870, 16] width 34 height 32
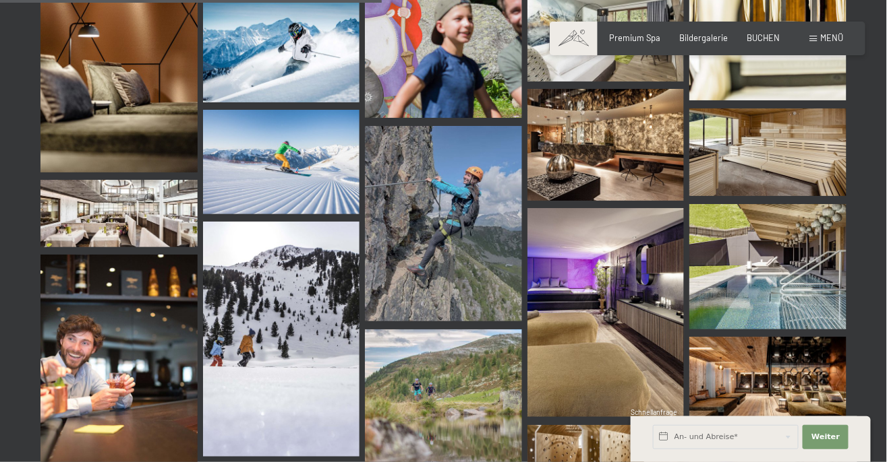
scroll to position [5376, 0]
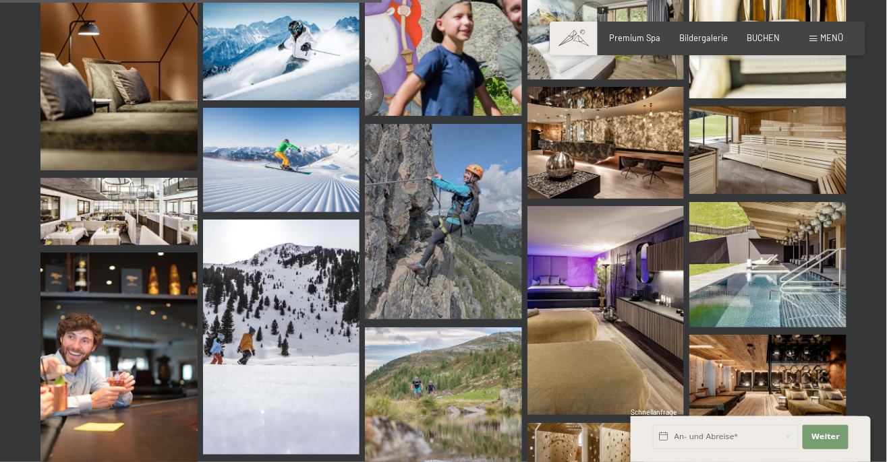
click at [621, 352] on img at bounding box center [605, 310] width 157 height 209
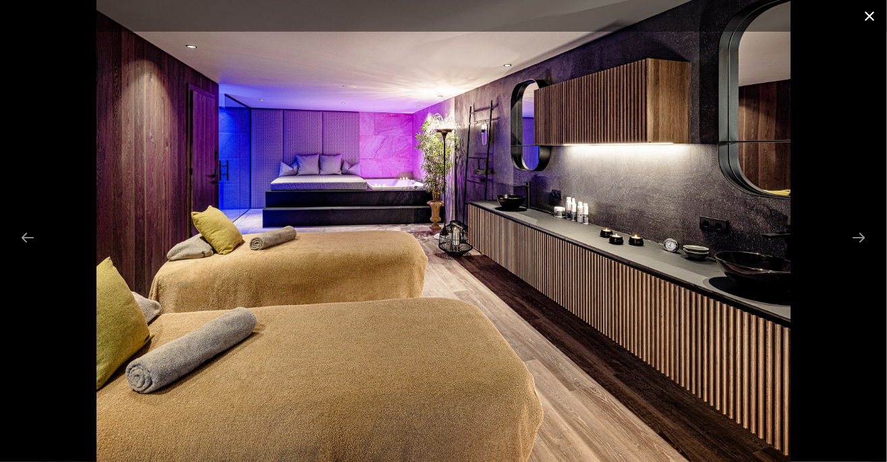
click at [867, 19] on button "Close gallery" at bounding box center [870, 16] width 34 height 32
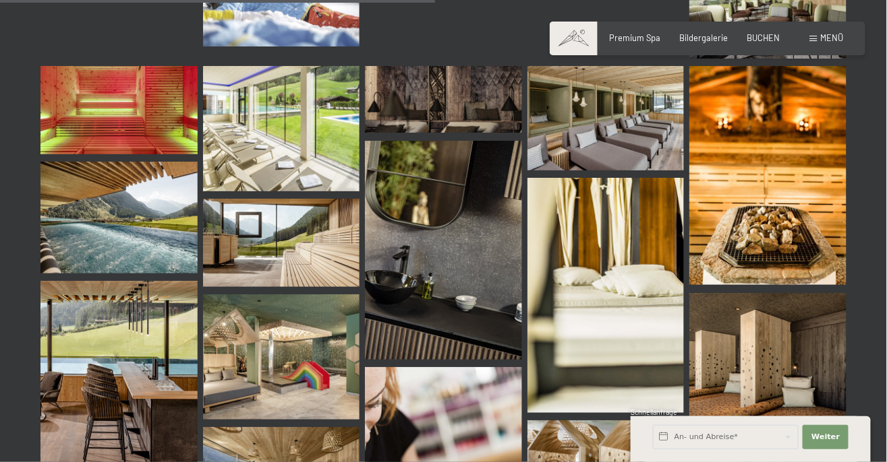
scroll to position [6129, 0]
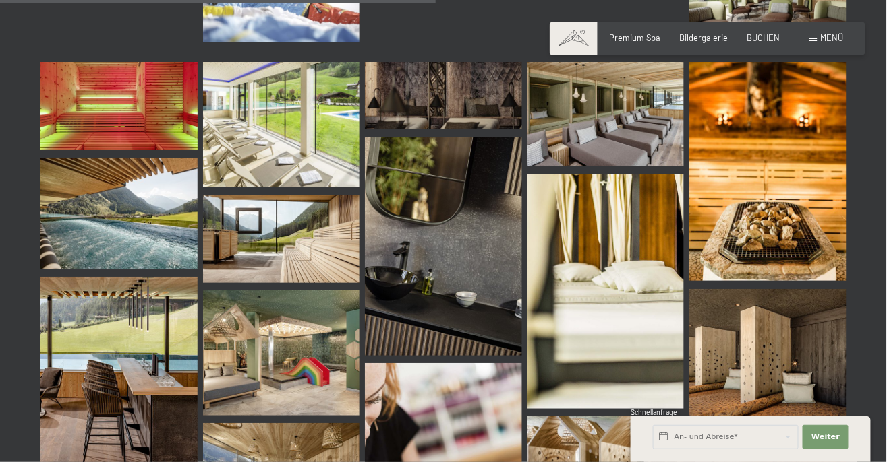
click at [274, 378] on img at bounding box center [281, 353] width 157 height 125
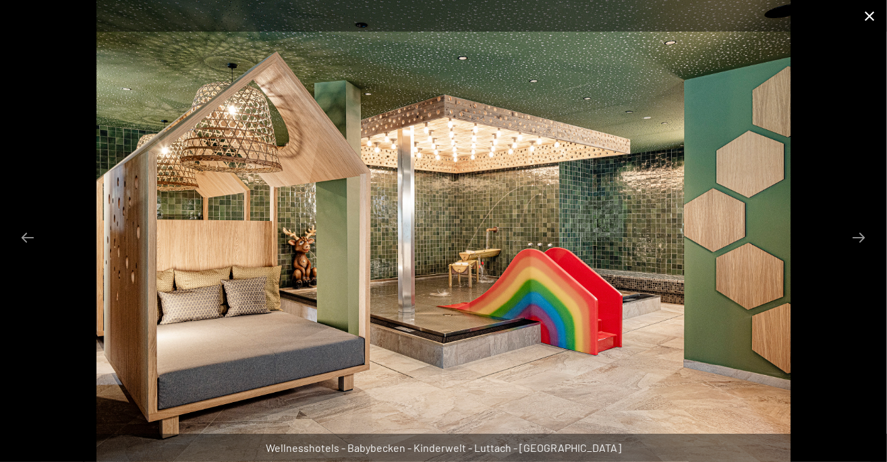
click at [872, 19] on button "Close gallery" at bounding box center [870, 16] width 34 height 32
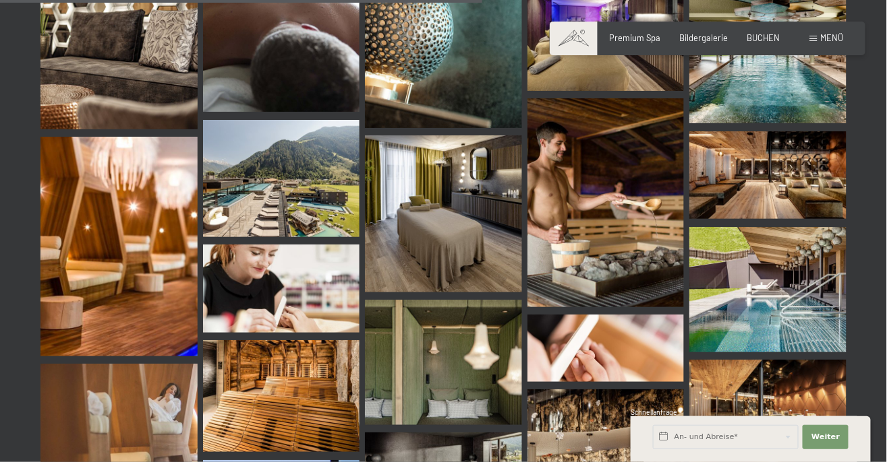
scroll to position [6787, 0]
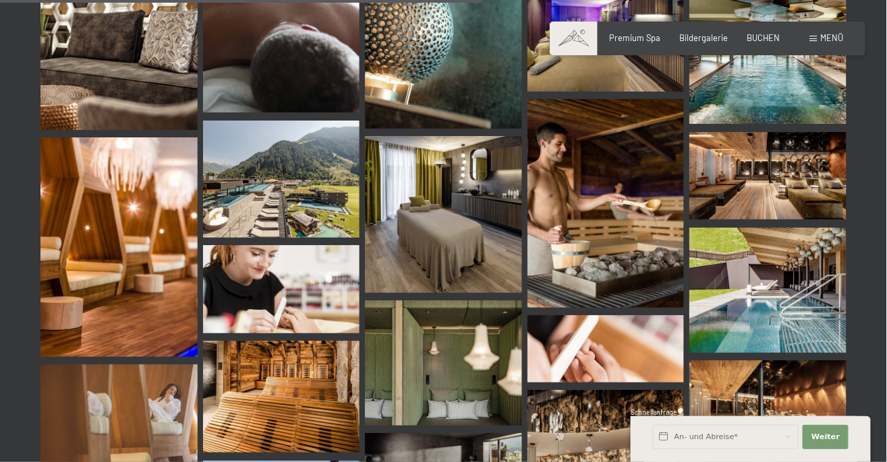
click at [284, 400] on img at bounding box center [281, 397] width 157 height 112
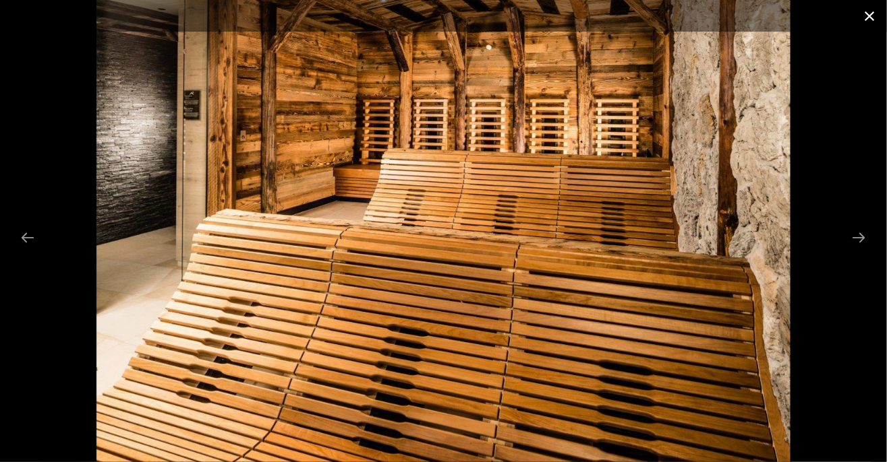
click at [874, 17] on button "Close gallery" at bounding box center [870, 16] width 34 height 32
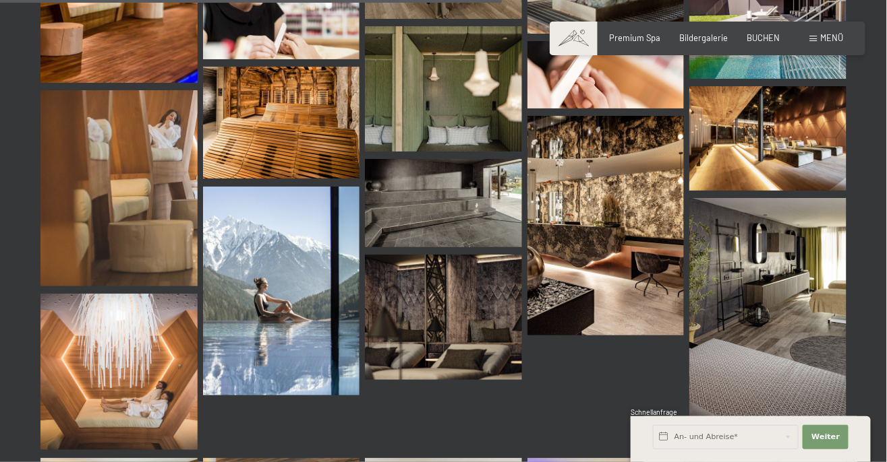
scroll to position [7061, 0]
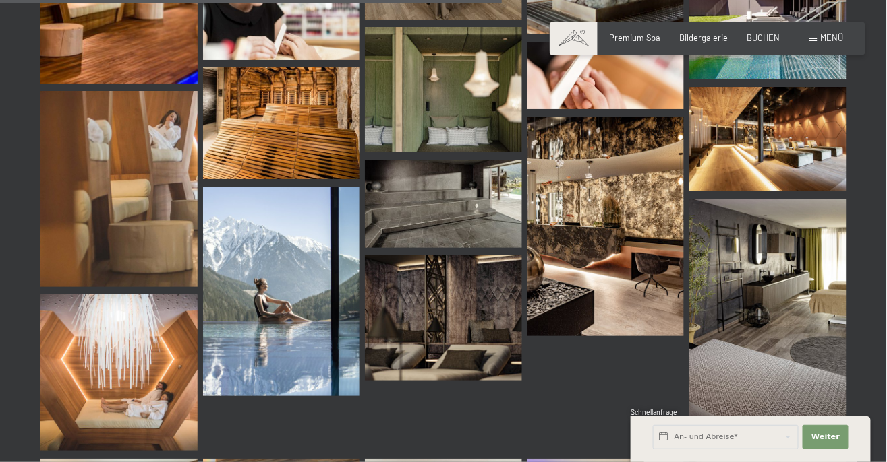
click at [132, 383] on img at bounding box center [118, 373] width 157 height 157
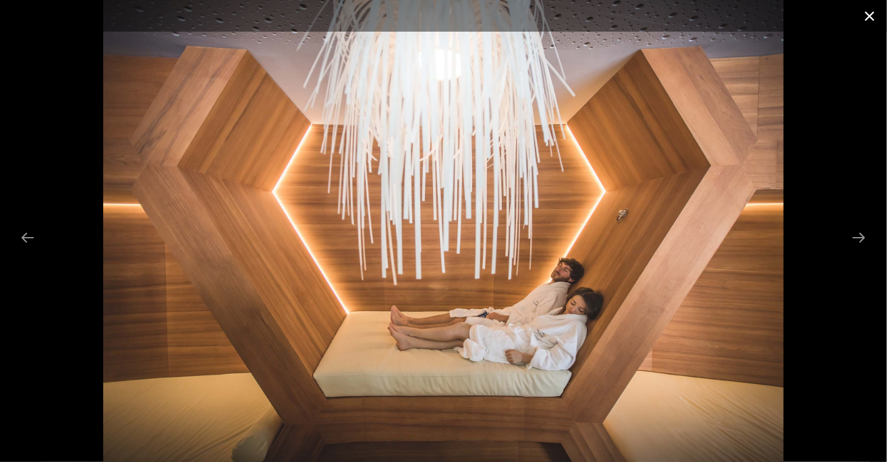
click at [854, 17] on button "Close gallery" at bounding box center [870, 16] width 34 height 32
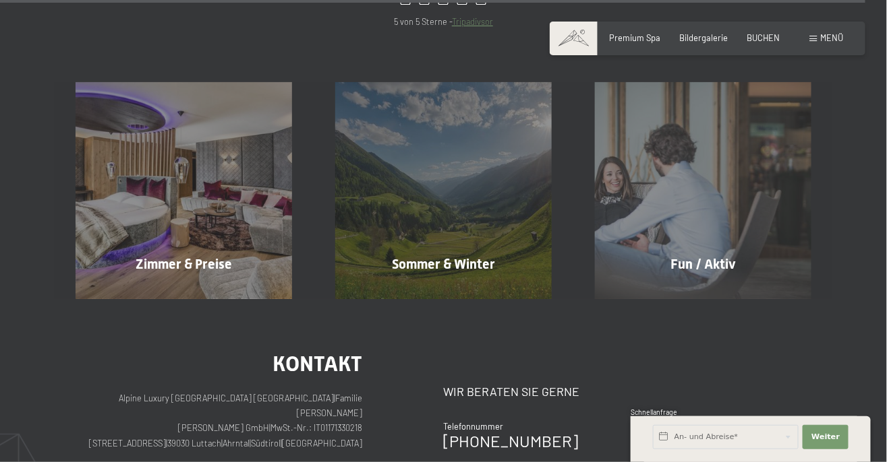
scroll to position [12221, 0]
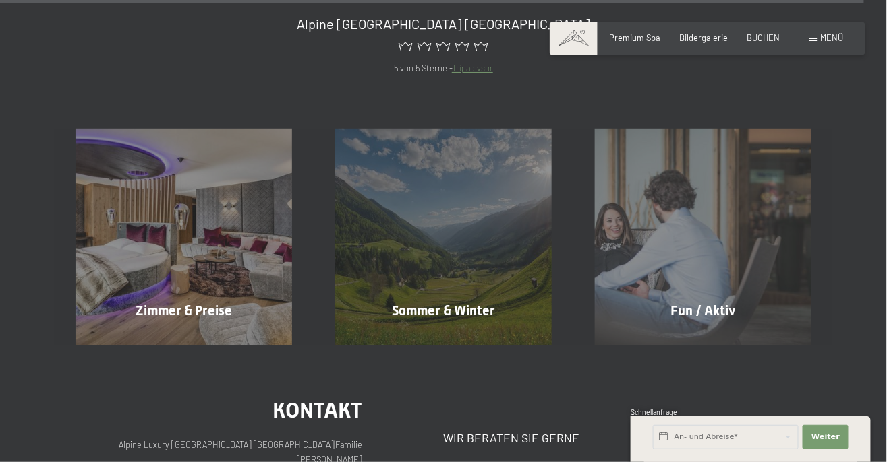
click at [870, 295] on div "Zimmer & Preise Mehr erfahren Sommer & Winter Mehr erfahren Fun / Aktiv Mehr er…" at bounding box center [443, 210] width 887 height 270
